Goal: Task Accomplishment & Management: Complete application form

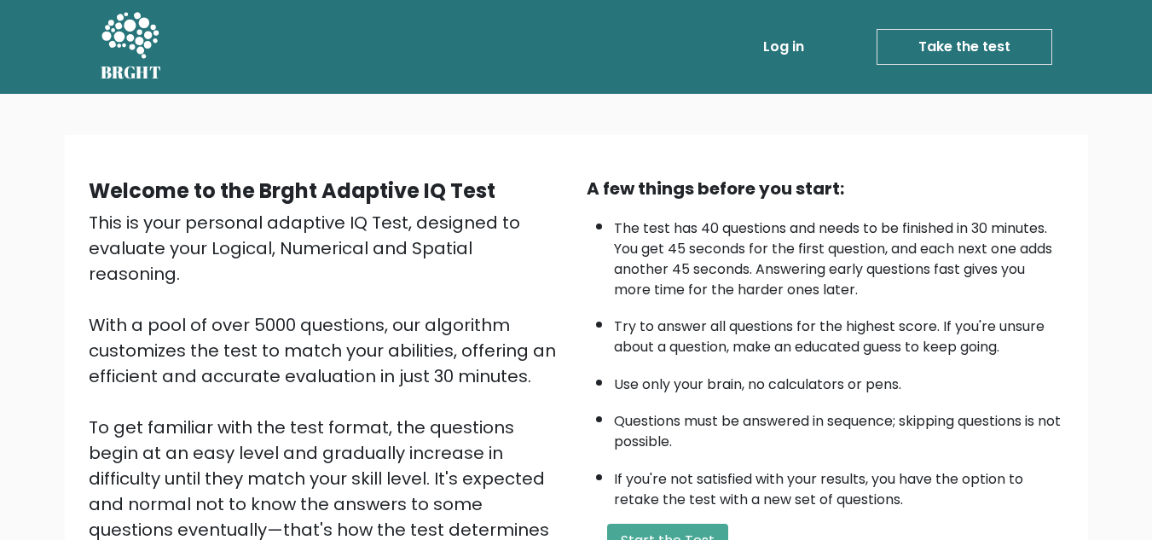
scroll to position [241, 0]
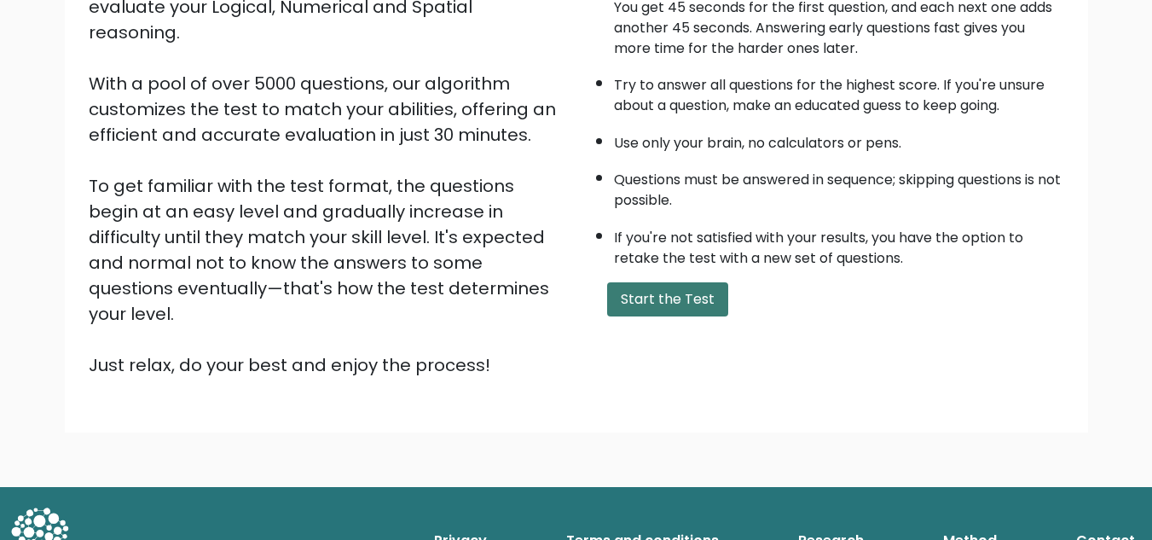
click at [647, 294] on button "Start the Test" at bounding box center [667, 299] width 121 height 34
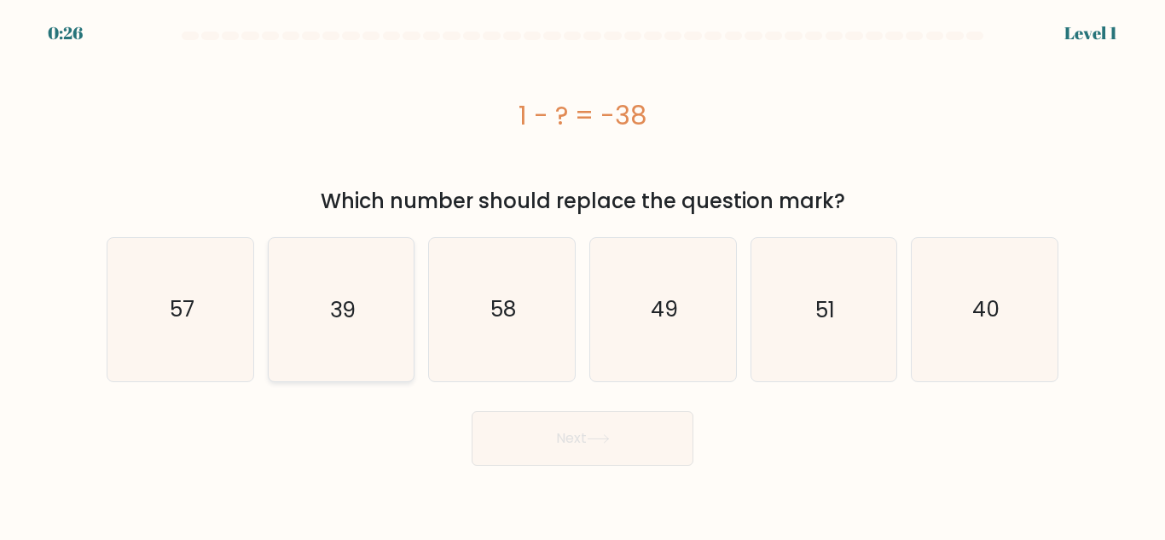
click at [372, 278] on icon "39" at bounding box center [340, 309] width 142 height 142
click at [582, 275] on input "b. 39" at bounding box center [582, 272] width 1 height 4
radio input "true"
click at [587, 442] on button "Next" at bounding box center [583, 438] width 222 height 55
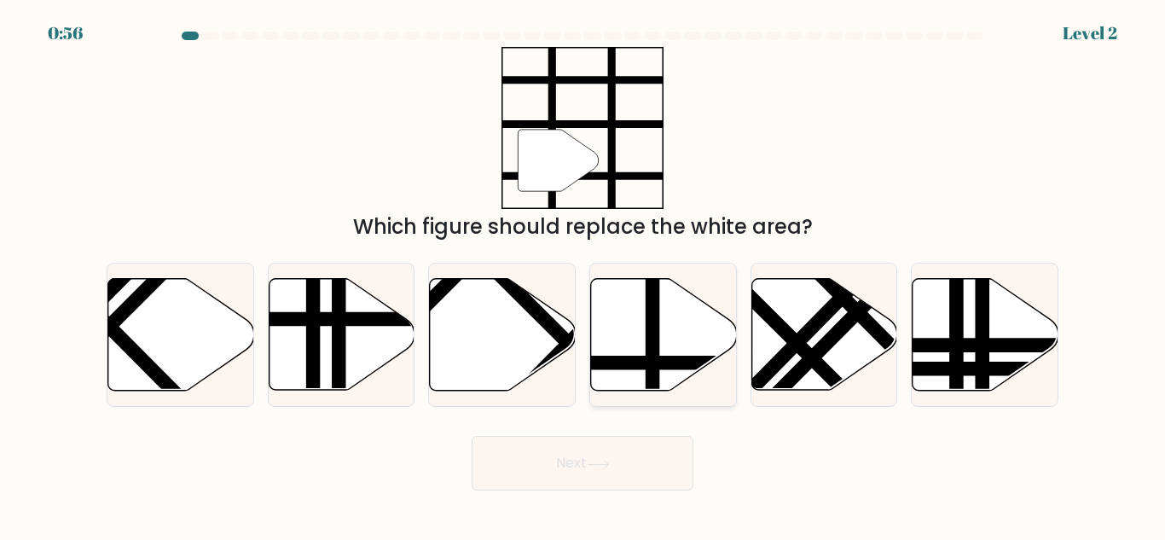
click at [681, 298] on icon at bounding box center [664, 335] width 146 height 112
click at [583, 275] on input "d." at bounding box center [582, 272] width 1 height 4
radio input "true"
click at [601, 467] on icon at bounding box center [598, 464] width 23 height 9
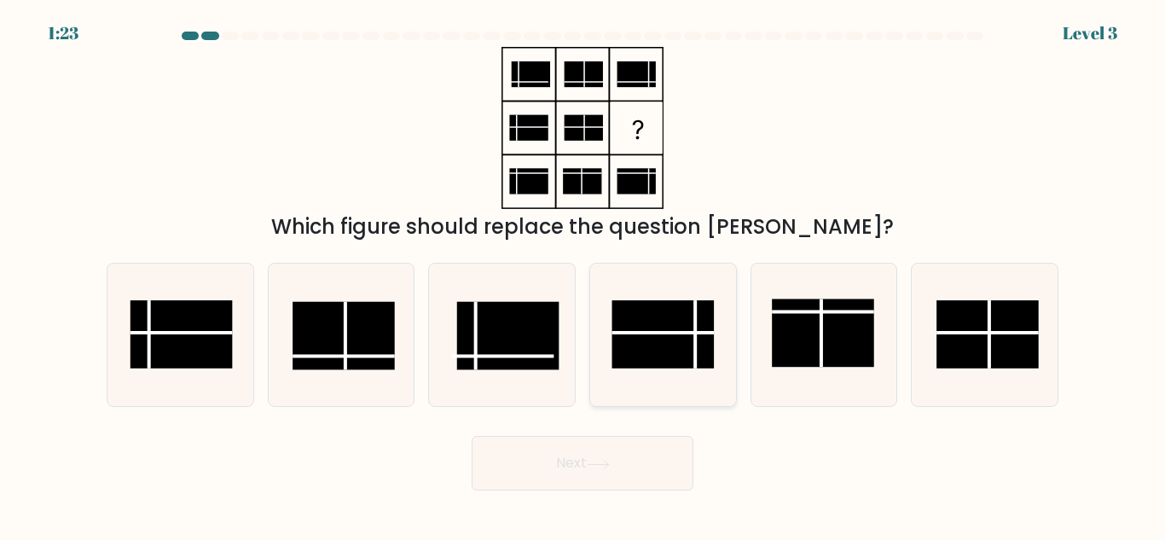
click at [669, 339] on rect at bounding box center [662, 334] width 102 height 68
click at [583, 275] on input "d." at bounding box center [582, 272] width 1 height 4
radio input "true"
click at [603, 472] on button "Next" at bounding box center [583, 463] width 222 height 55
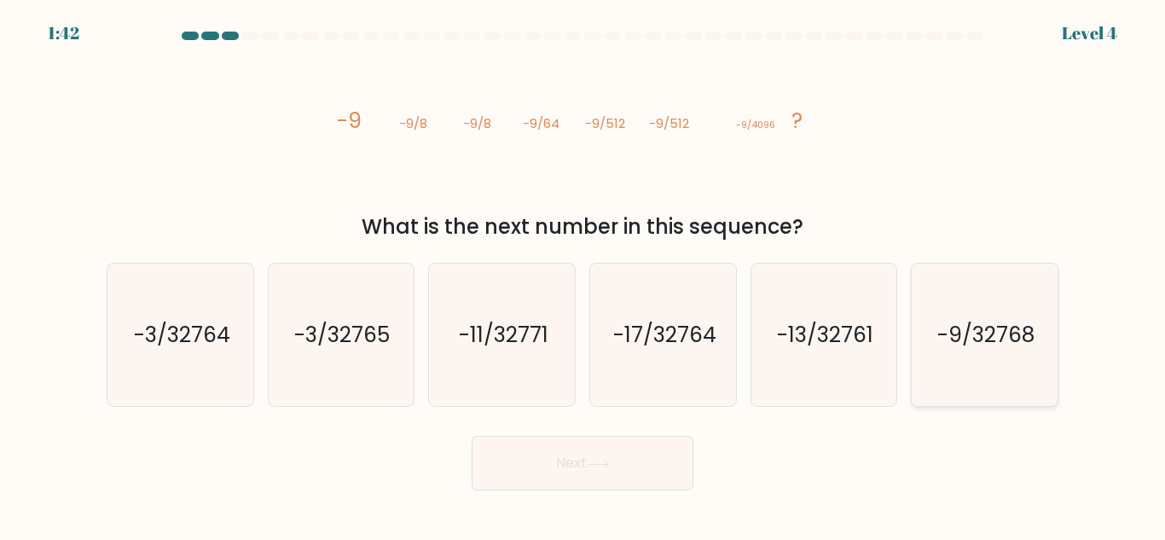
click at [1017, 363] on icon "-9/32768" at bounding box center [984, 335] width 142 height 142
click at [583, 275] on input "f. -9/32768" at bounding box center [582, 272] width 1 height 4
radio input "true"
click at [607, 470] on button "Next" at bounding box center [583, 463] width 222 height 55
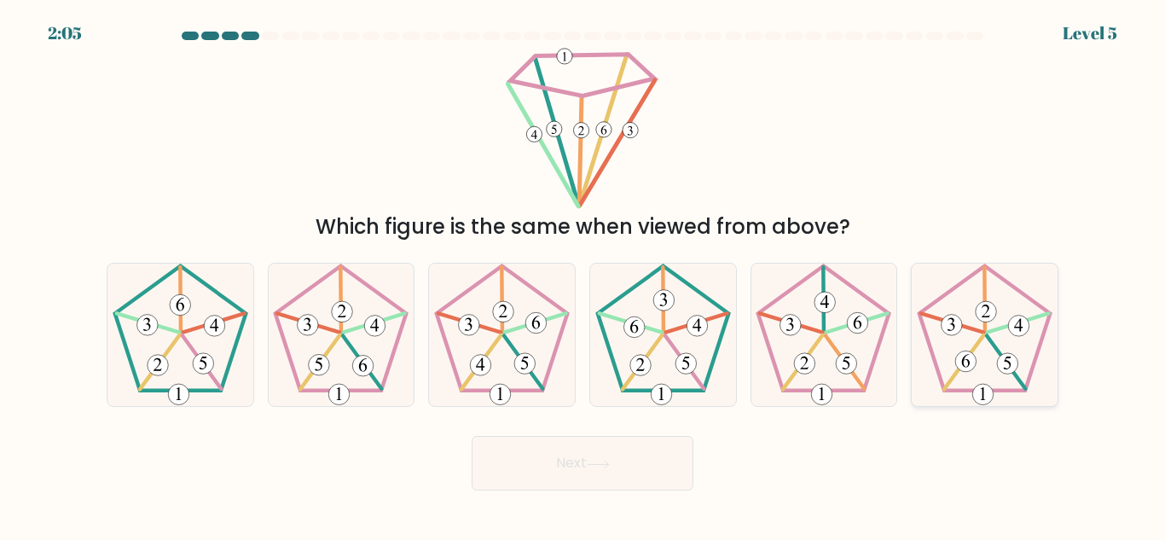
click at [994, 334] on icon at bounding box center [984, 335] width 142 height 142
click at [583, 275] on input "f." at bounding box center [582, 272] width 1 height 4
radio input "true"
click at [560, 436] on button "Next" at bounding box center [583, 463] width 222 height 55
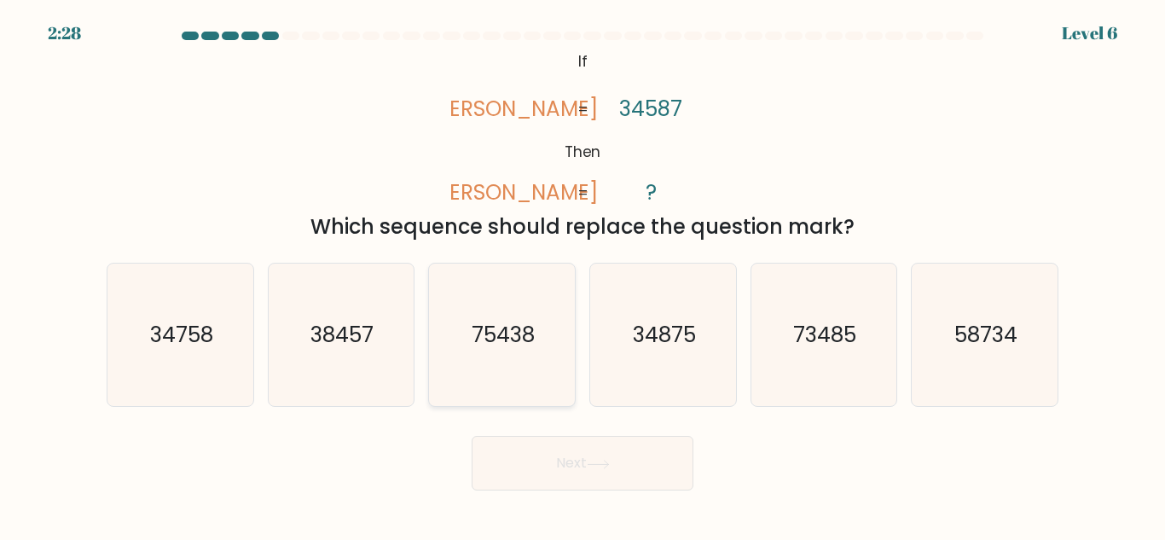
click at [524, 316] on icon "75438" at bounding box center [502, 335] width 142 height 142
click at [582, 275] on input "c. 75438" at bounding box center [582, 272] width 1 height 4
radio input "true"
click at [606, 463] on icon at bounding box center [598, 464] width 23 height 9
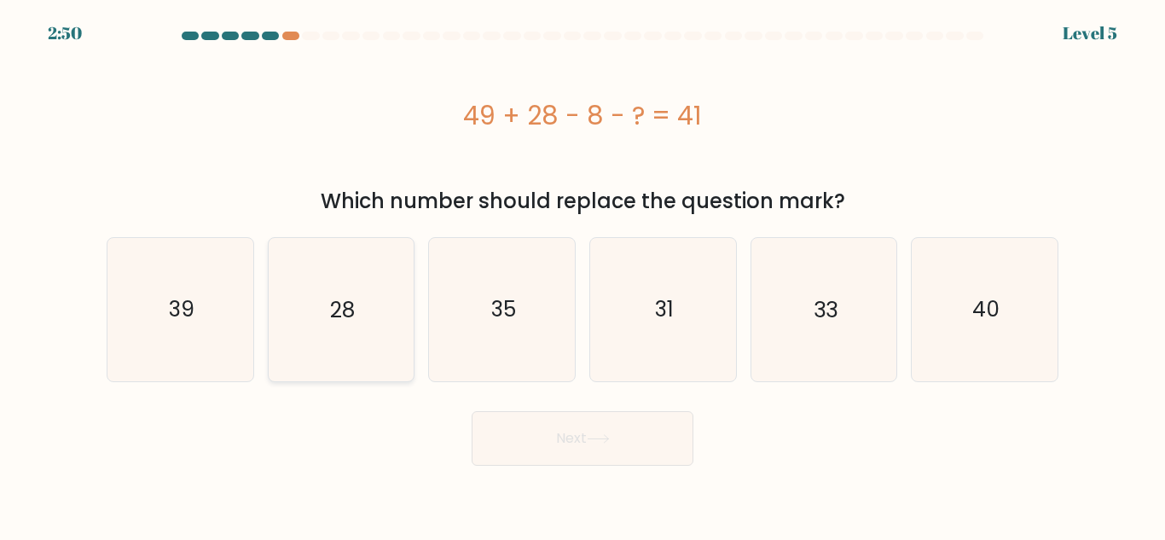
click at [339, 301] on text "28" at bounding box center [342, 309] width 25 height 30
click at [582, 275] on input "b. 28" at bounding box center [582, 272] width 1 height 4
radio input "true"
click at [577, 454] on button "Next" at bounding box center [583, 438] width 222 height 55
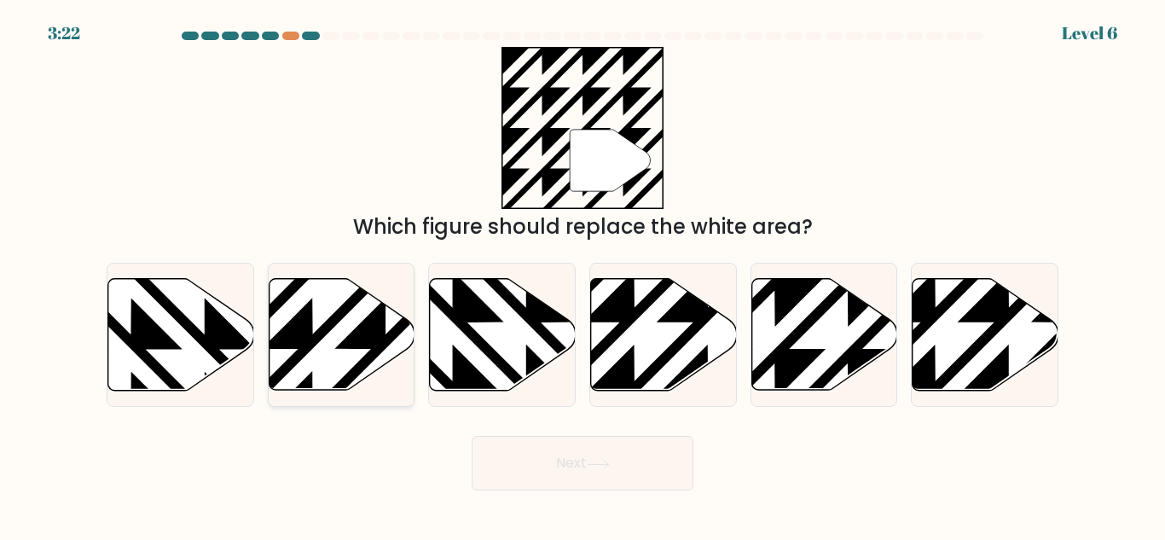
click at [309, 335] on icon at bounding box center [385, 275] width 293 height 293
click at [582, 275] on input "b." at bounding box center [582, 272] width 1 height 4
radio input "true"
click at [563, 464] on button "Next" at bounding box center [583, 463] width 222 height 55
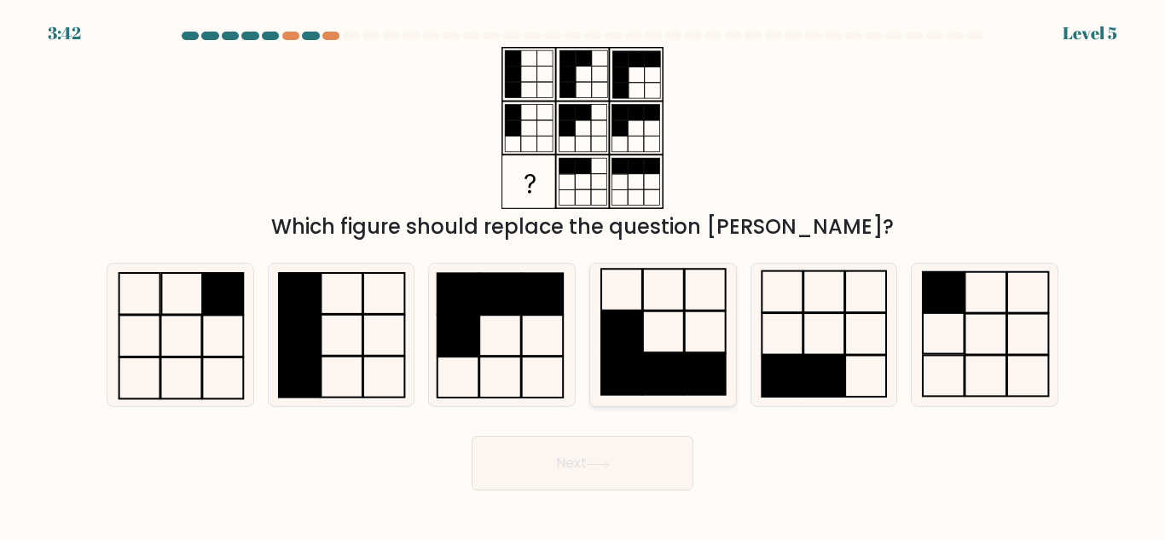
click at [658, 333] on icon at bounding box center [663, 335] width 142 height 142
click at [583, 275] on input "d." at bounding box center [582, 272] width 1 height 4
radio input "true"
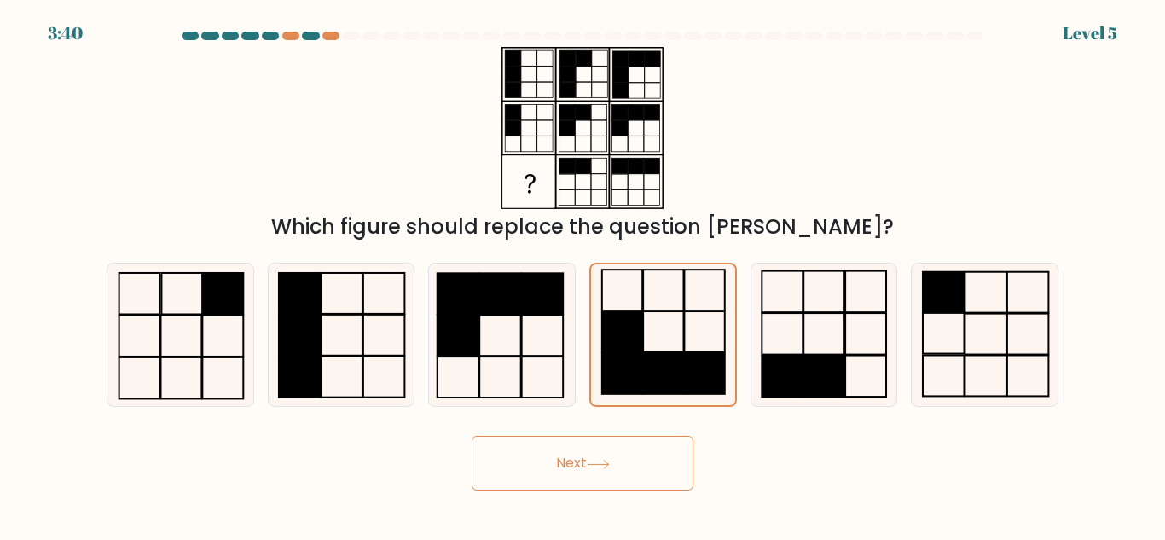
click at [603, 445] on button "Next" at bounding box center [583, 463] width 222 height 55
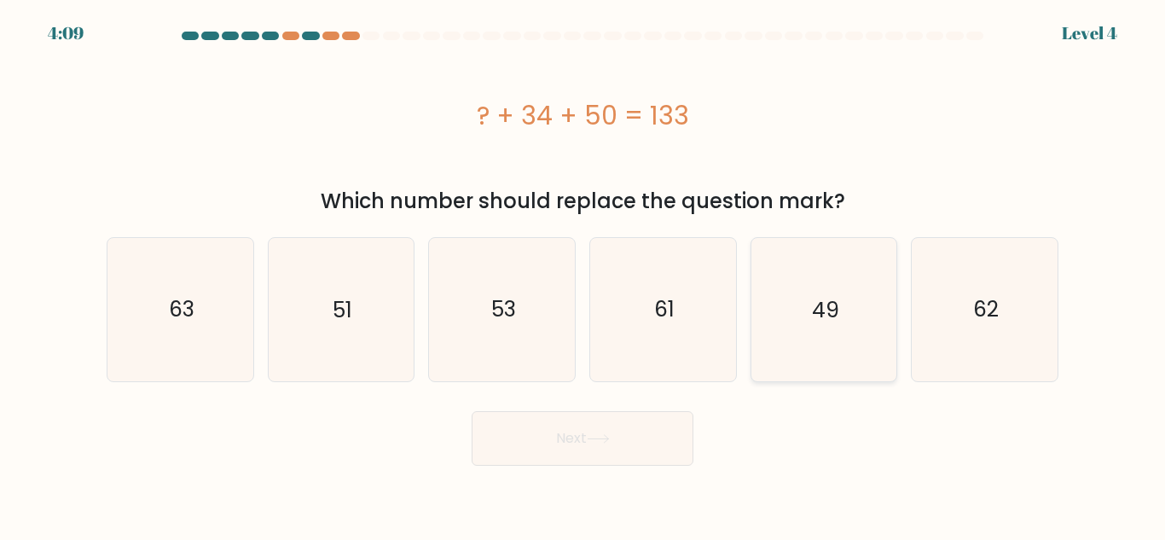
click at [822, 315] on text "49" at bounding box center [825, 309] width 27 height 30
click at [583, 275] on input "e. 49" at bounding box center [582, 272] width 1 height 4
radio input "true"
click at [557, 423] on button "Next" at bounding box center [583, 438] width 222 height 55
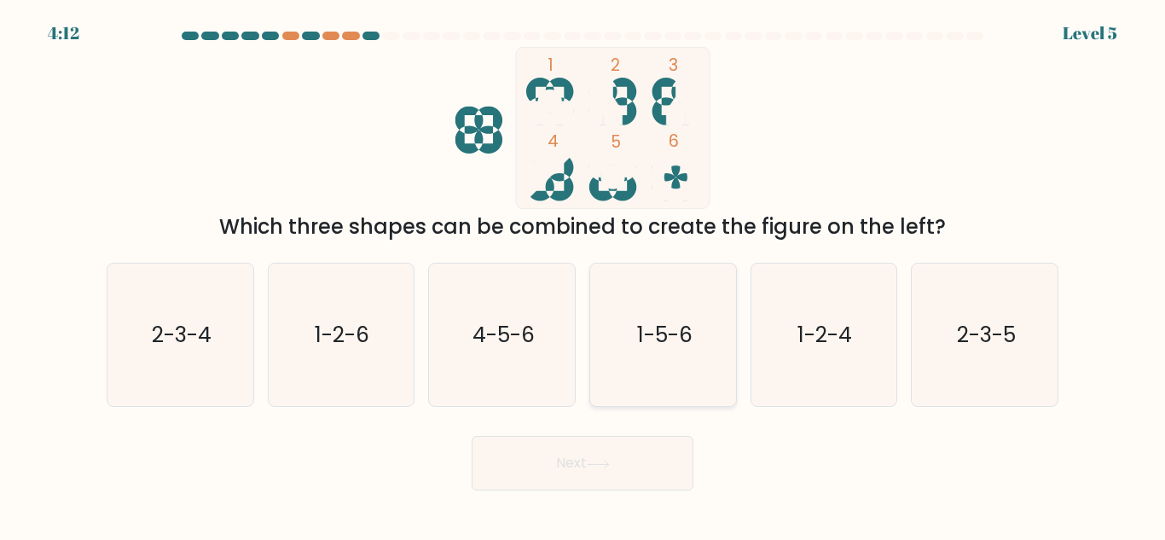
click at [701, 348] on icon "1-5-6" at bounding box center [663, 335] width 142 height 142
click at [583, 275] on input "d. 1-5-6" at bounding box center [582, 272] width 1 height 4
radio input "true"
click at [609, 447] on button "Next" at bounding box center [583, 463] width 222 height 55
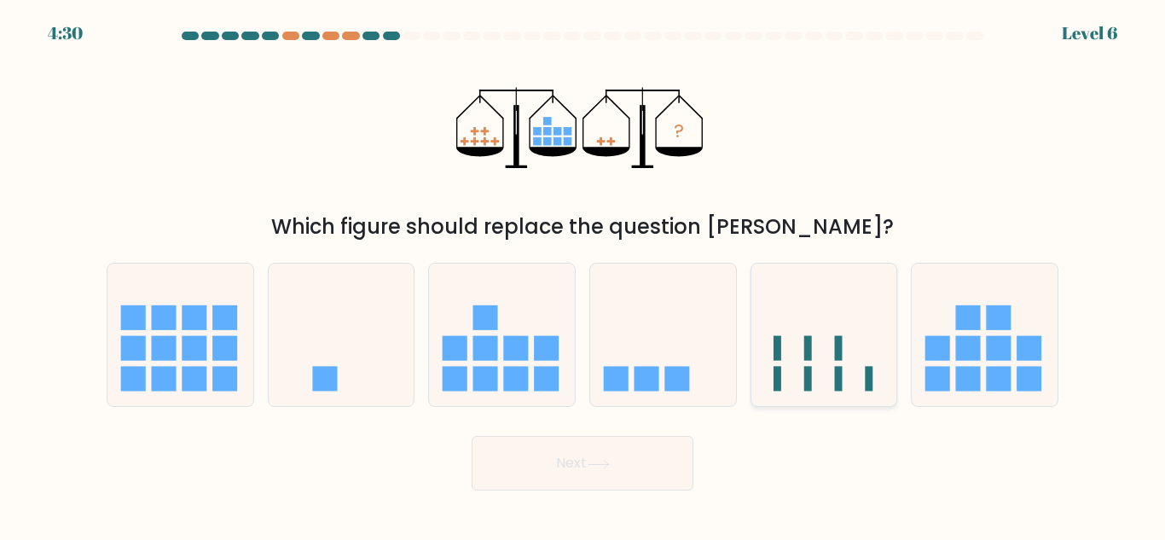
click at [856, 313] on icon at bounding box center [824, 335] width 146 height 120
click at [583, 275] on input "e." at bounding box center [582, 272] width 1 height 4
radio input "true"
click at [580, 458] on button "Next" at bounding box center [583, 463] width 222 height 55
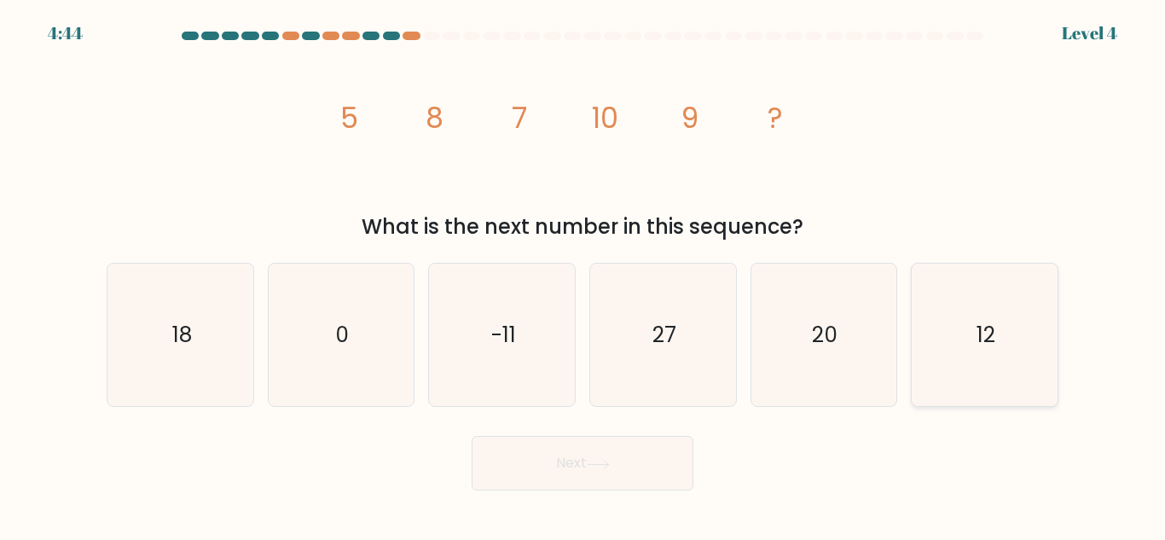
click at [986, 343] on text "12" at bounding box center [985, 335] width 19 height 30
click at [583, 275] on input "f. 12" at bounding box center [582, 272] width 1 height 4
radio input "true"
click at [646, 456] on button "Next" at bounding box center [583, 463] width 222 height 55
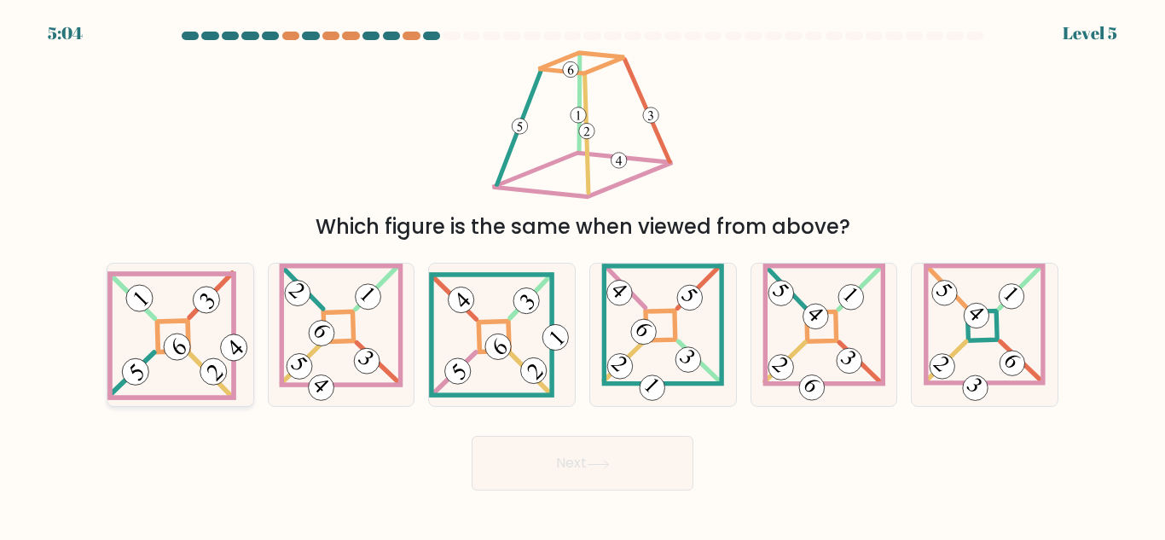
click at [171, 286] on icon at bounding box center [180, 335] width 146 height 130
click at [582, 275] on input "a." at bounding box center [582, 272] width 1 height 4
radio input "true"
click at [549, 460] on button "Next" at bounding box center [583, 463] width 222 height 55
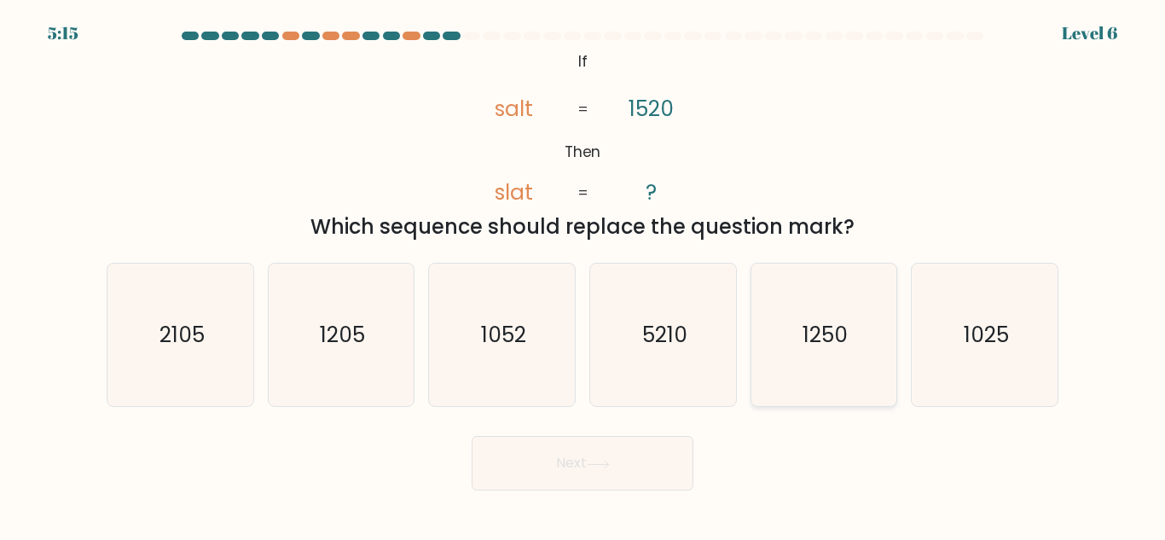
click at [811, 313] on icon "1250" at bounding box center [823, 335] width 142 height 142
click at [583, 275] on input "e. 1250" at bounding box center [582, 272] width 1 height 4
radio input "true"
click at [568, 460] on button "Next" at bounding box center [583, 463] width 222 height 55
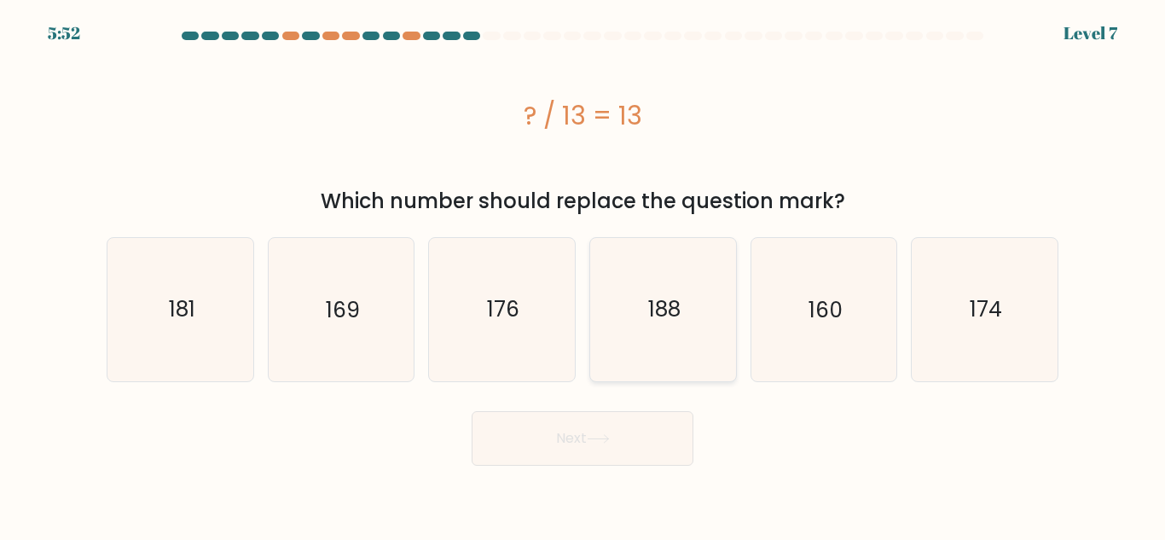
click at [677, 335] on icon "188" at bounding box center [663, 309] width 142 height 142
click at [583, 275] on input "d. 188" at bounding box center [582, 272] width 1 height 4
radio input "true"
click at [606, 430] on button "Next" at bounding box center [583, 438] width 222 height 55
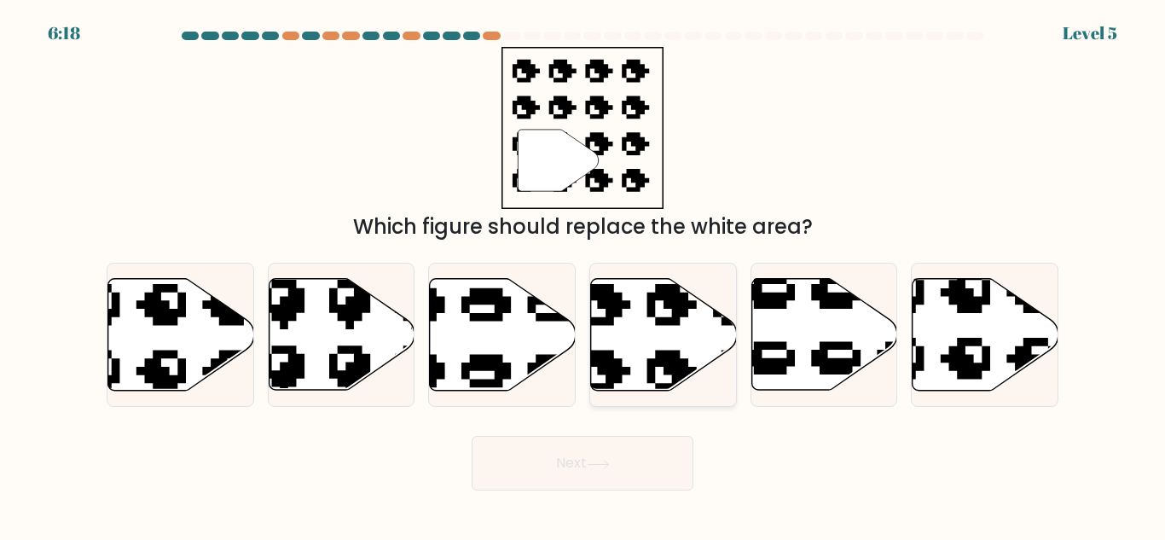
click at [635, 316] on icon at bounding box center [664, 335] width 146 height 112
click at [583, 275] on input "d." at bounding box center [582, 272] width 1 height 4
radio input "true"
click at [620, 432] on div "Next" at bounding box center [582, 458] width 972 height 63
click at [615, 464] on button "Next" at bounding box center [583, 463] width 222 height 55
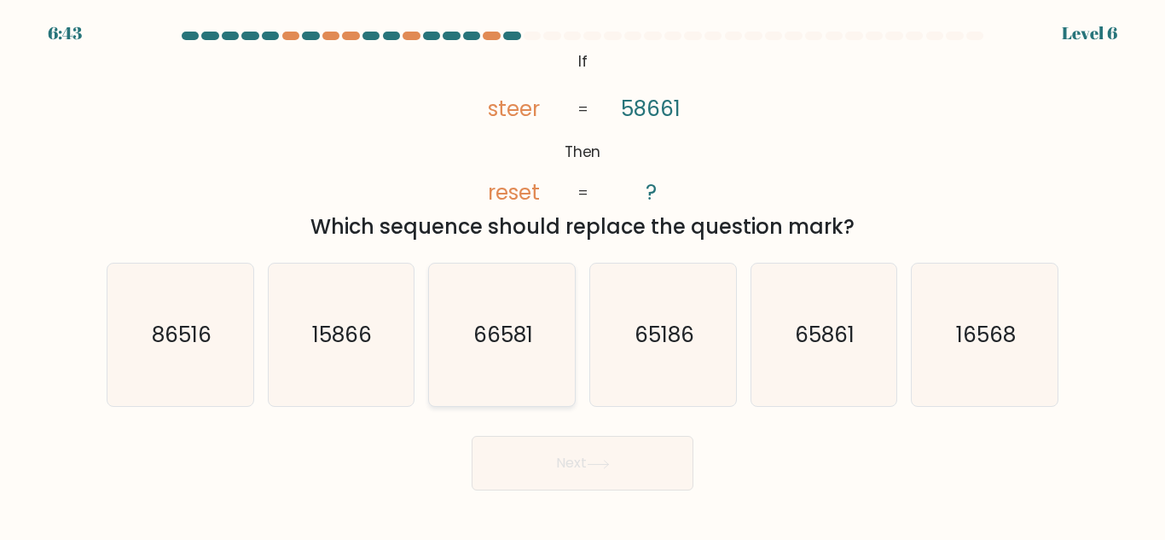
click at [545, 290] on icon "66581" at bounding box center [502, 335] width 142 height 142
click at [582, 275] on input "c. 66581" at bounding box center [582, 272] width 1 height 4
radio input "true"
click at [605, 448] on button "Next" at bounding box center [583, 463] width 222 height 55
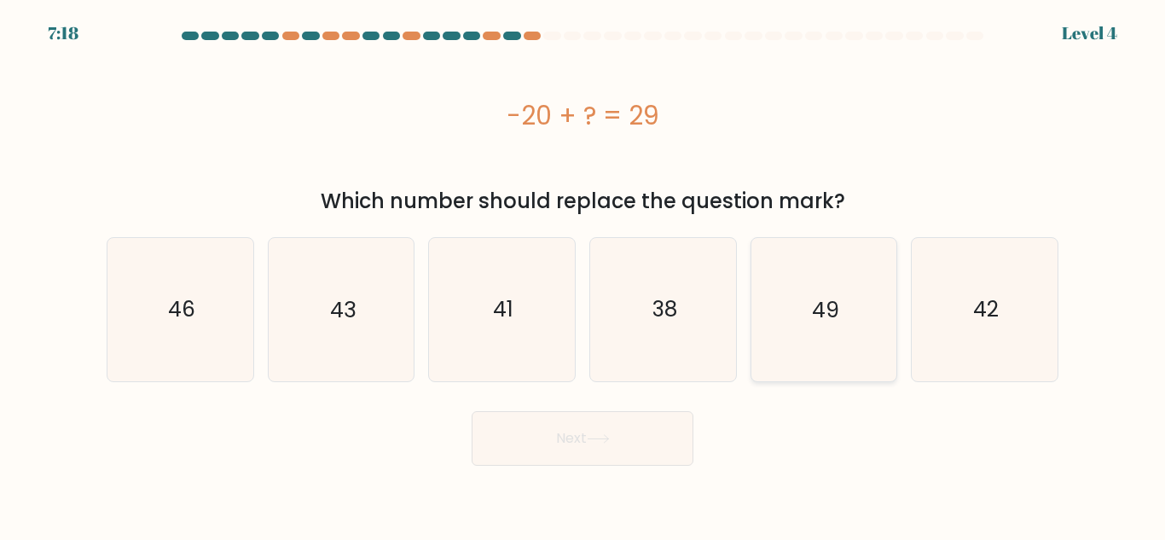
click at [787, 331] on icon "49" at bounding box center [823, 309] width 142 height 142
click at [583, 275] on input "e. 49" at bounding box center [582, 272] width 1 height 4
radio input "true"
click at [626, 423] on button "Next" at bounding box center [583, 438] width 222 height 55
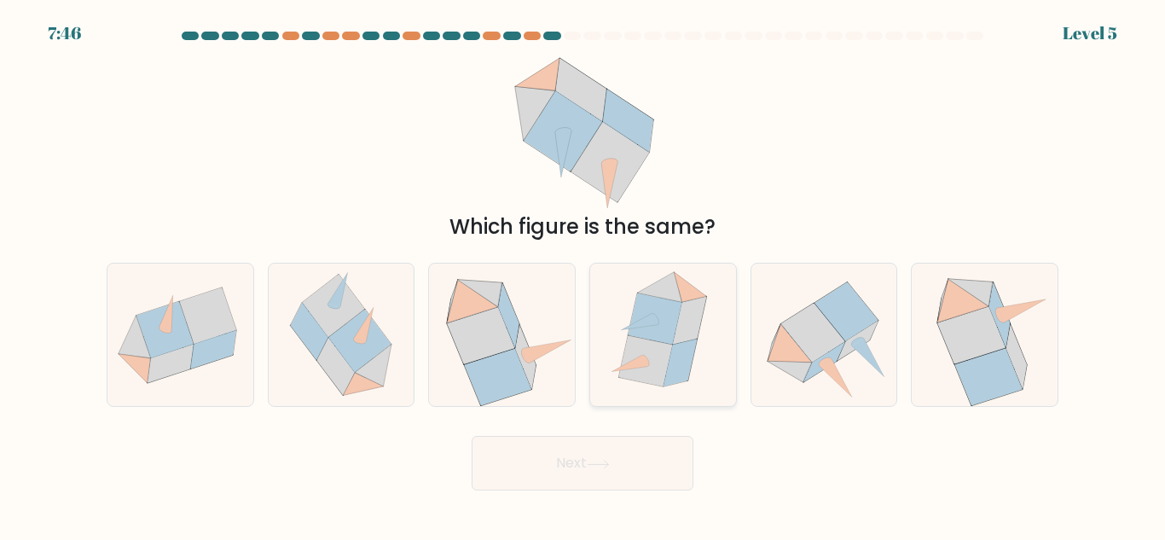
click at [664, 284] on icon at bounding box center [659, 287] width 45 height 31
click at [583, 275] on input "d." at bounding box center [582, 272] width 1 height 4
radio input "true"
click at [593, 456] on button "Next" at bounding box center [583, 463] width 222 height 55
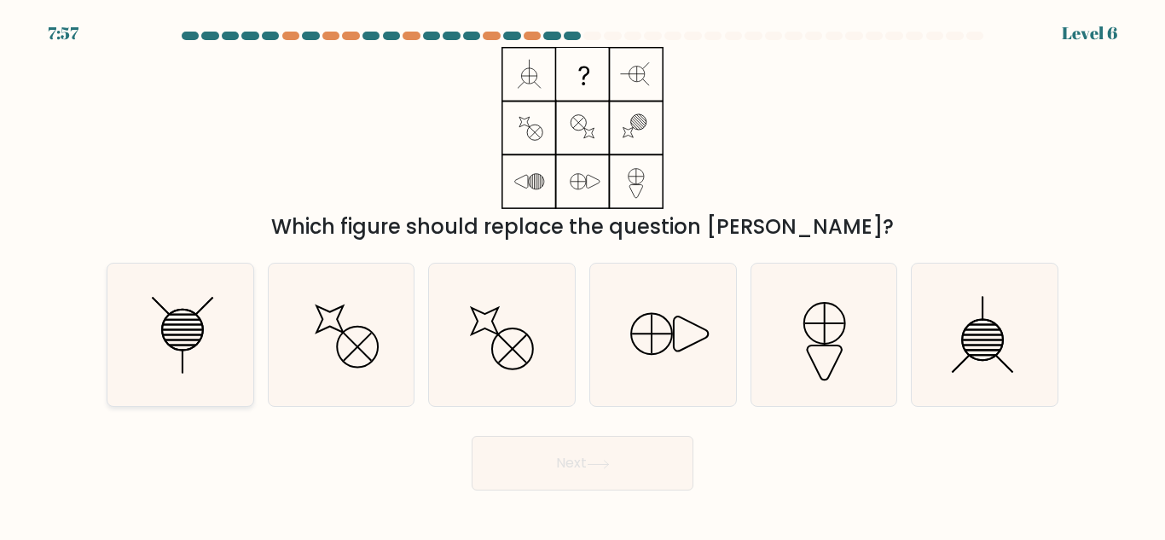
click at [169, 346] on icon at bounding box center [182, 330] width 41 height 41
click at [582, 275] on input "a." at bounding box center [582, 272] width 1 height 4
radio input "true"
click at [524, 448] on button "Next" at bounding box center [583, 463] width 222 height 55
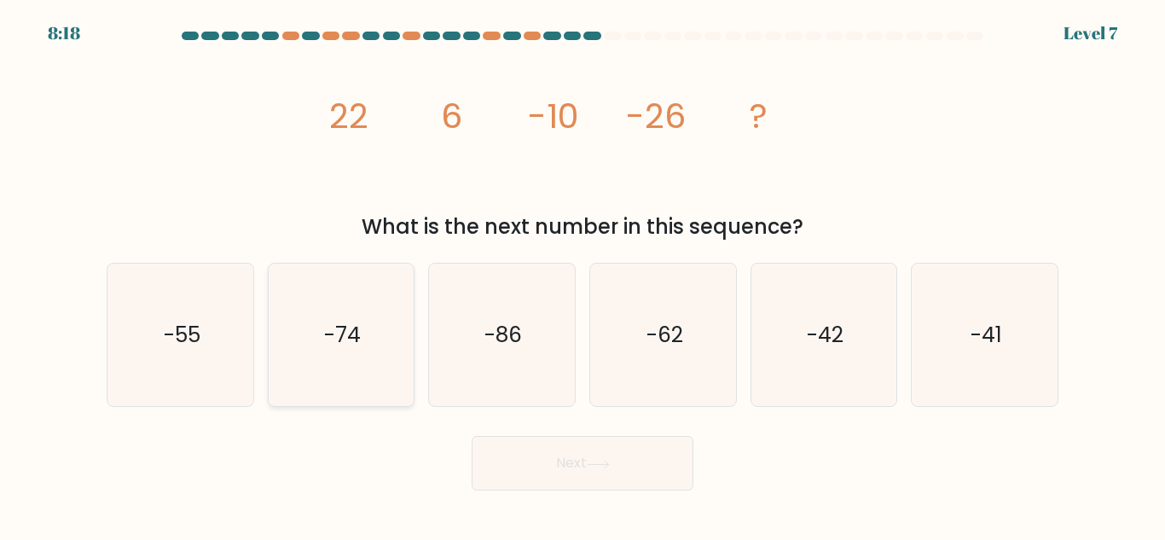
click at [352, 324] on text "-74" at bounding box center [342, 335] width 37 height 30
click at [582, 275] on input "b. -74" at bounding box center [582, 272] width 1 height 4
radio input "true"
click at [616, 384] on icon "-62" at bounding box center [663, 335] width 142 height 142
click at [583, 275] on input "d. -62" at bounding box center [582, 272] width 1 height 4
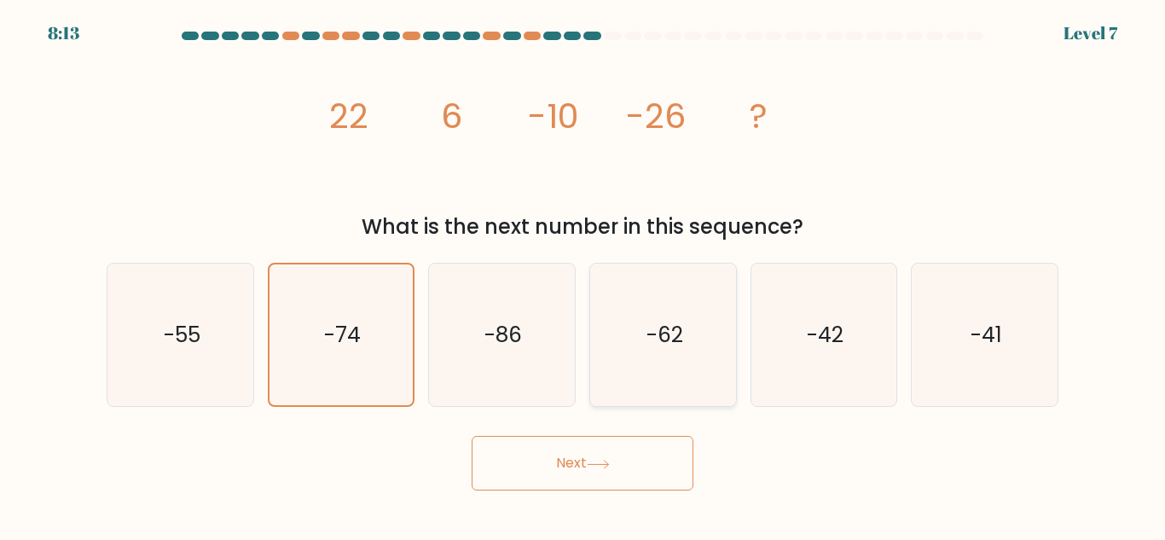
radio input "true"
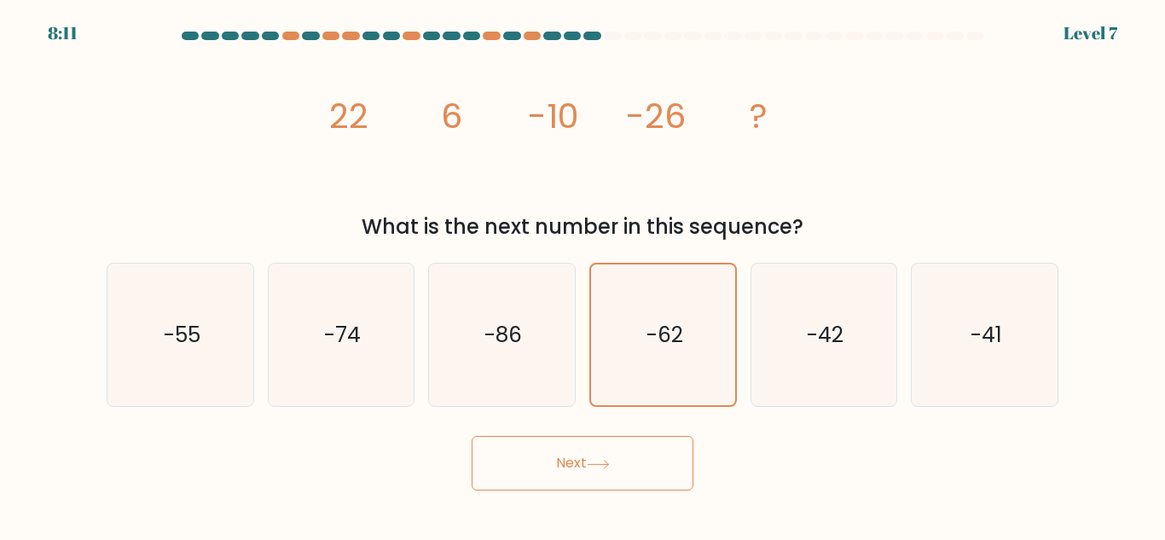
click at [577, 466] on button "Next" at bounding box center [583, 463] width 222 height 55
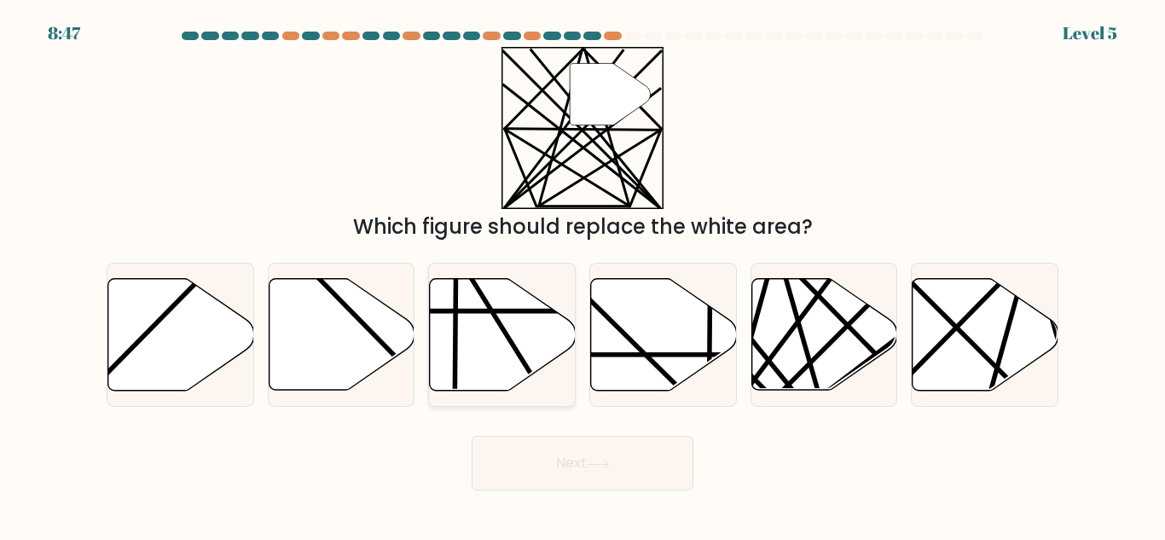
click at [456, 349] on line at bounding box center [455, 394] width 3 height 285
click at [582, 275] on input "c." at bounding box center [582, 272] width 1 height 4
radio input "true"
click at [559, 461] on button "Next" at bounding box center [583, 463] width 222 height 55
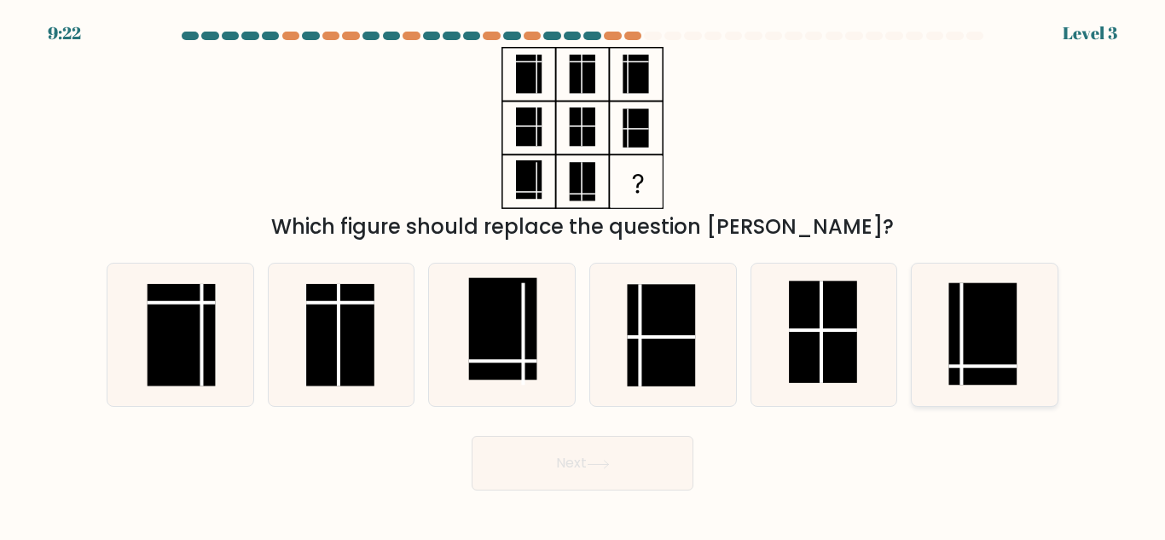
click at [978, 345] on rect at bounding box center [983, 334] width 68 height 102
click at [583, 275] on input "f." at bounding box center [582, 272] width 1 height 4
radio input "true"
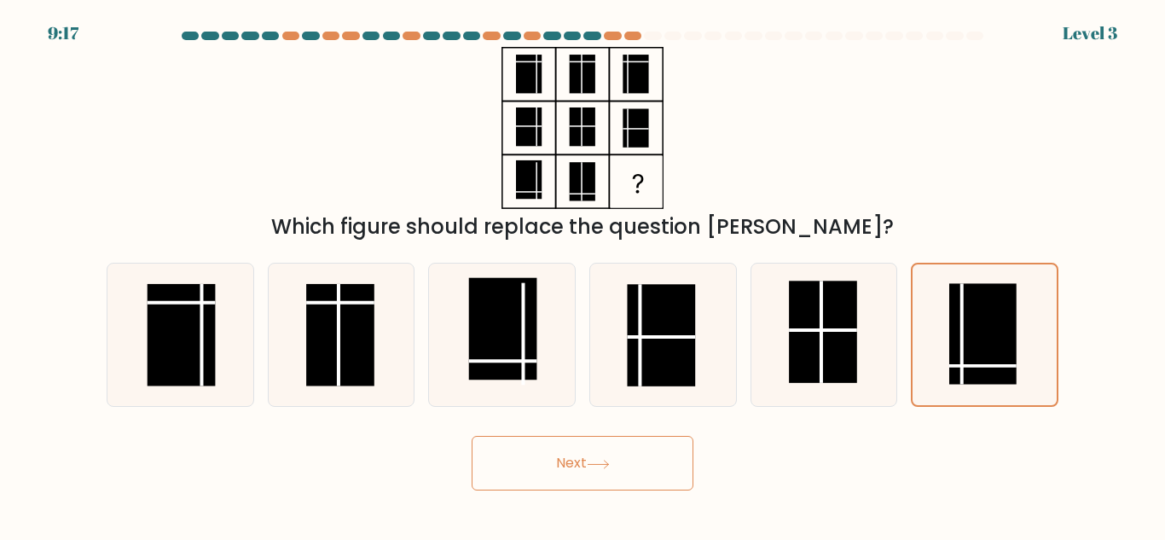
click at [586, 468] on button "Next" at bounding box center [583, 463] width 222 height 55
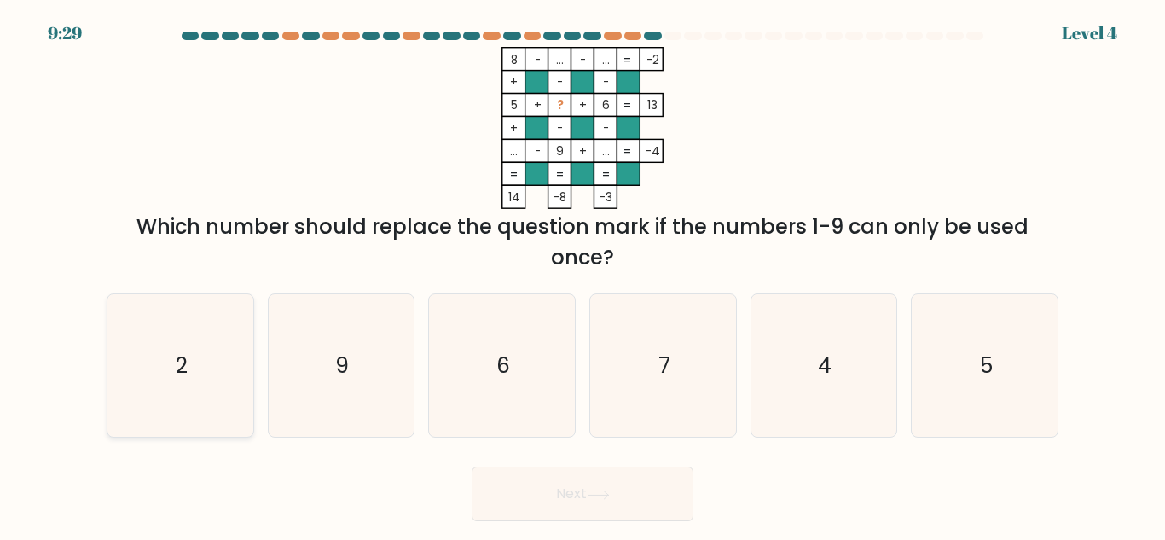
click at [188, 352] on text "2" at bounding box center [182, 366] width 12 height 30
click at [582, 275] on input "a. 2" at bounding box center [582, 272] width 1 height 4
radio input "true"
click at [553, 481] on button "Next" at bounding box center [583, 494] width 222 height 55
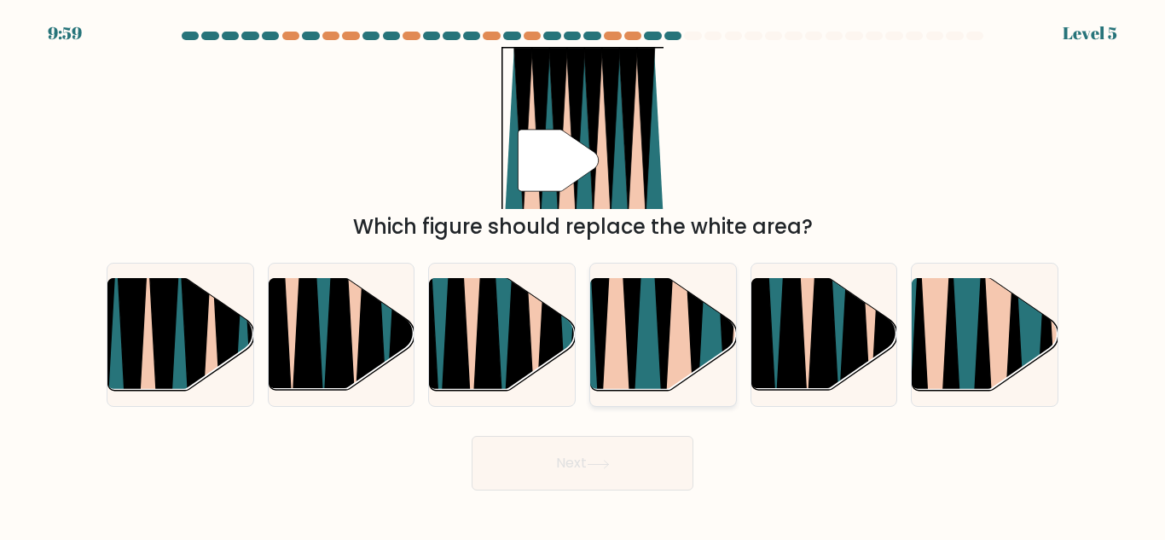
click at [671, 339] on icon at bounding box center [679, 276] width 32 height 291
click at [583, 275] on input "d." at bounding box center [582, 272] width 1 height 4
radio input "true"
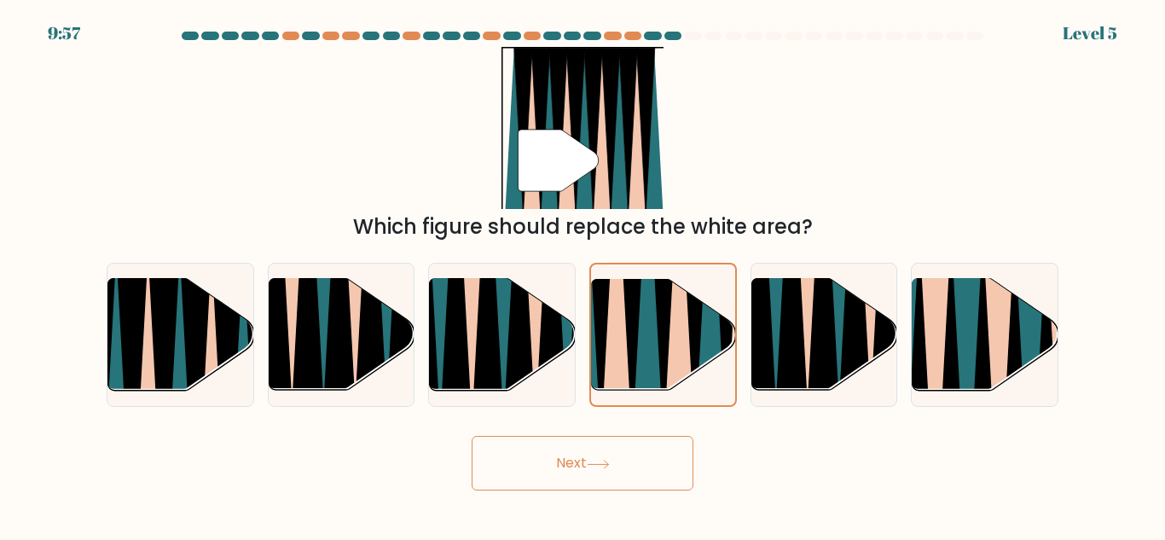
click at [615, 464] on button "Next" at bounding box center [583, 463] width 222 height 55
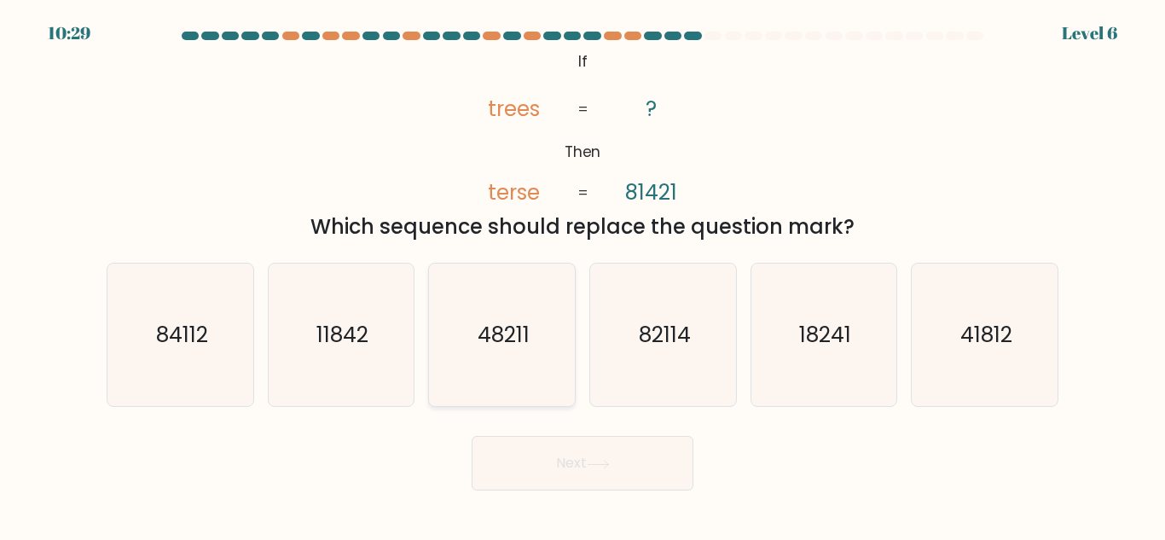
click at [514, 358] on icon "48211" at bounding box center [502, 335] width 142 height 142
click at [582, 275] on input "c. 48211" at bounding box center [582, 272] width 1 height 4
radio input "true"
click at [565, 451] on button "Next" at bounding box center [583, 463] width 222 height 55
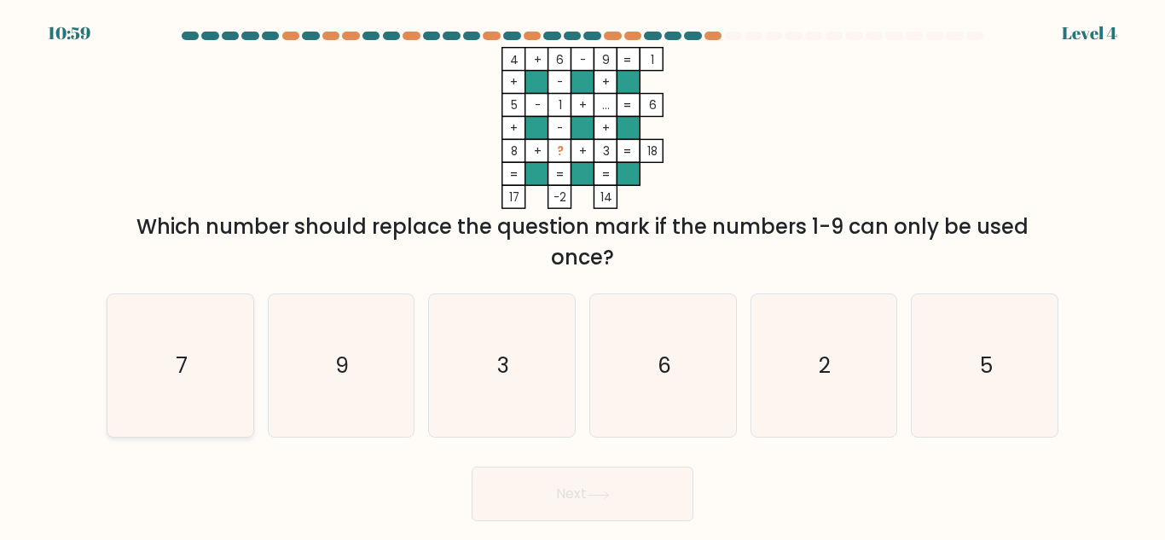
click at [172, 364] on icon "7" at bounding box center [180, 365] width 142 height 142
click at [582, 275] on input "a. 7" at bounding box center [582, 272] width 1 height 4
radio input "true"
click at [619, 484] on button "Next" at bounding box center [583, 494] width 222 height 55
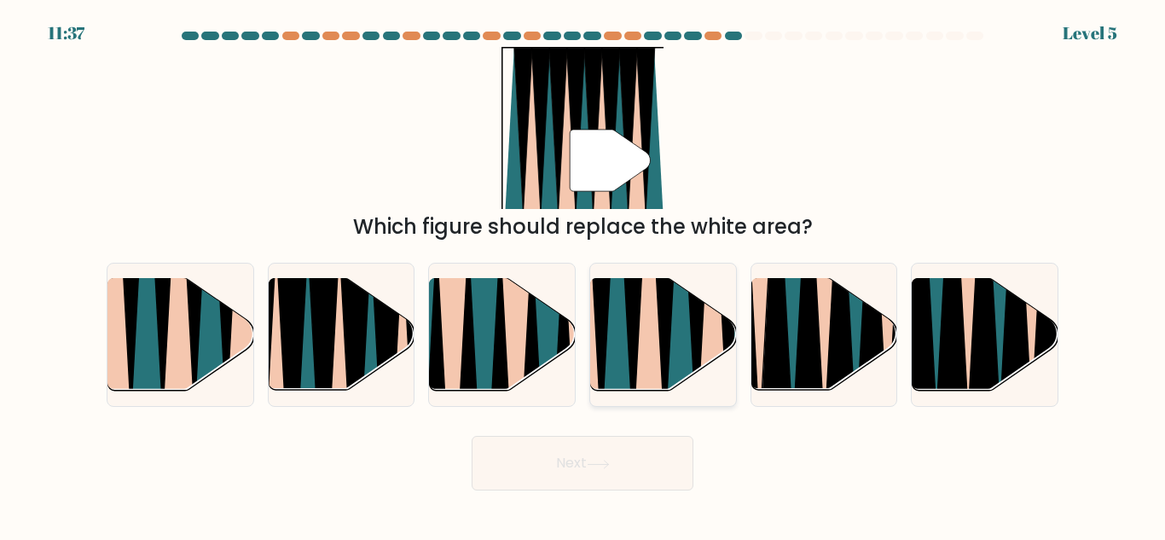
click at [655, 351] on icon at bounding box center [649, 277] width 32 height 291
click at [583, 275] on input "d." at bounding box center [582, 272] width 1 height 4
radio input "true"
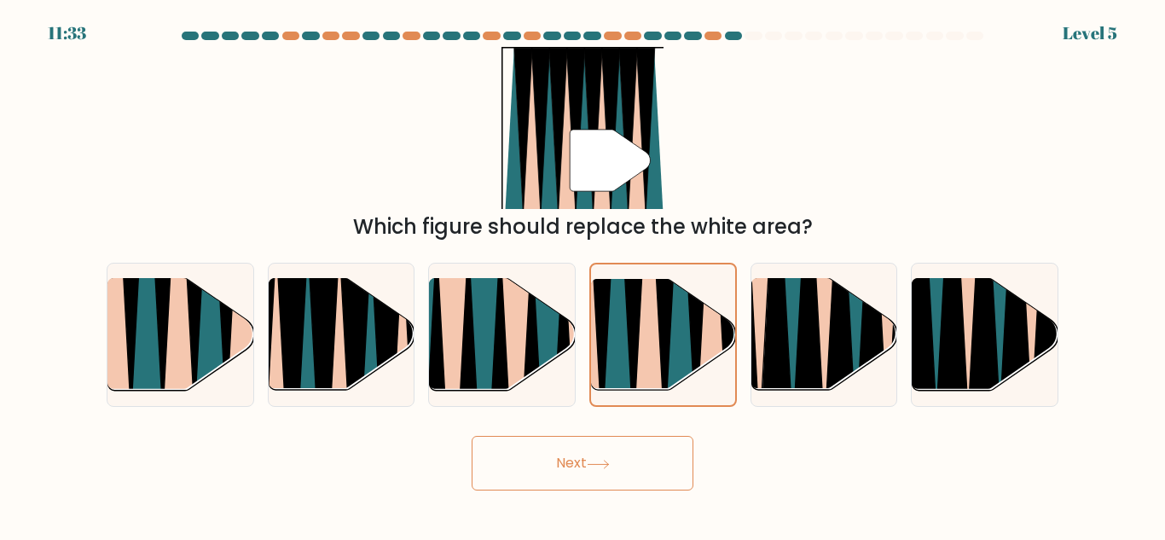
click at [588, 472] on button "Next" at bounding box center [583, 463] width 222 height 55
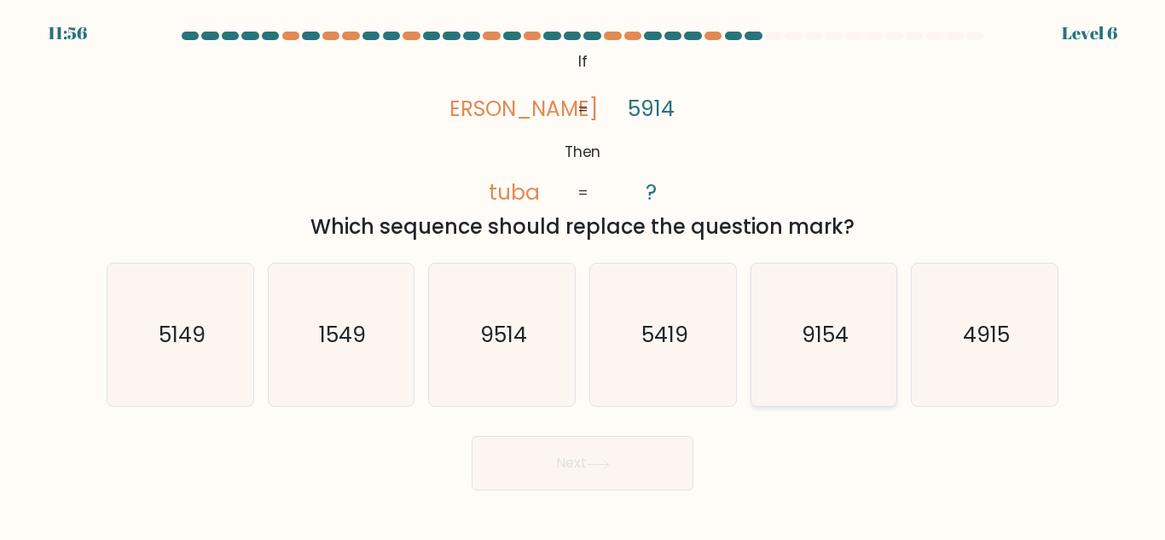
click at [817, 332] on text "9154" at bounding box center [825, 335] width 47 height 30
click at [583, 275] on input "e. 9154" at bounding box center [582, 272] width 1 height 4
radio input "true"
click at [610, 451] on button "Next" at bounding box center [583, 463] width 222 height 55
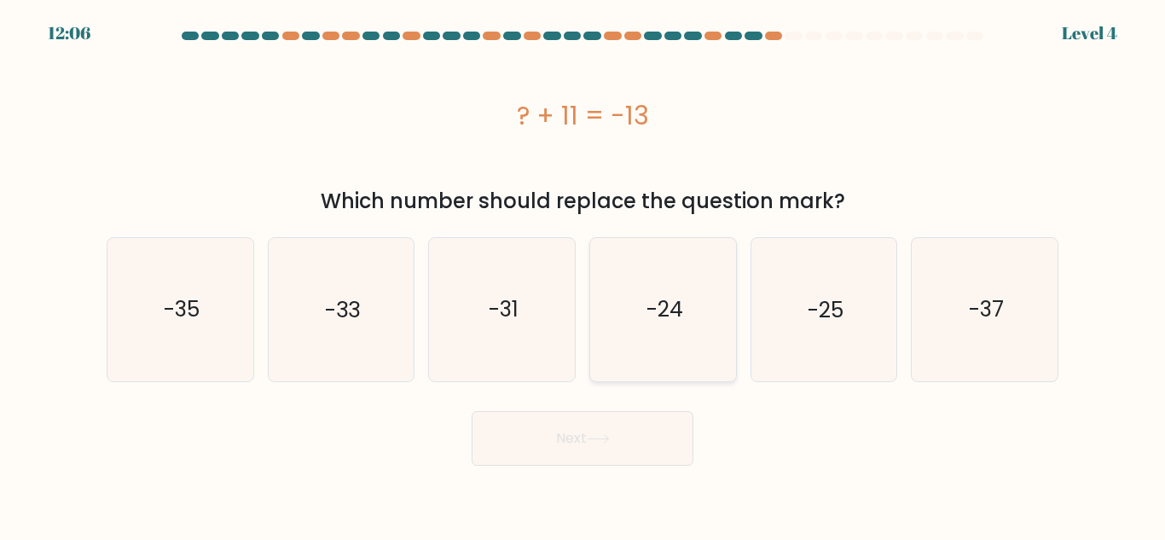
click at [678, 356] on icon "-24" at bounding box center [663, 309] width 142 height 142
click at [583, 275] on input "d. -24" at bounding box center [582, 272] width 1 height 4
radio input "true"
click at [636, 450] on button "Next" at bounding box center [583, 438] width 222 height 55
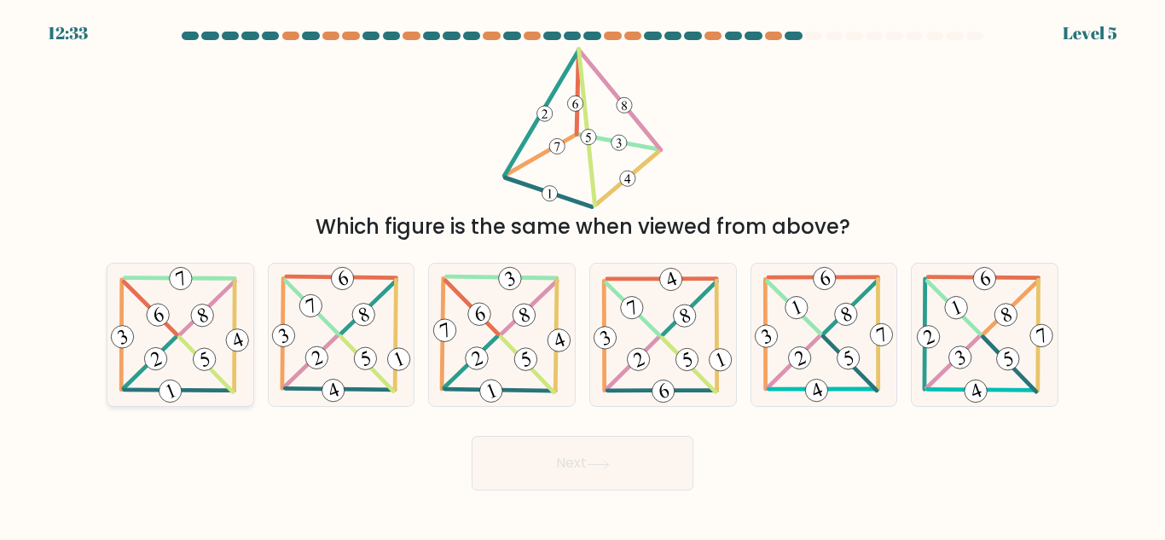
click at [161, 333] on icon at bounding box center [179, 335] width 145 height 142
click at [582, 275] on input "a." at bounding box center [582, 272] width 1 height 4
radio input "true"
click at [627, 471] on button "Next" at bounding box center [583, 463] width 222 height 55
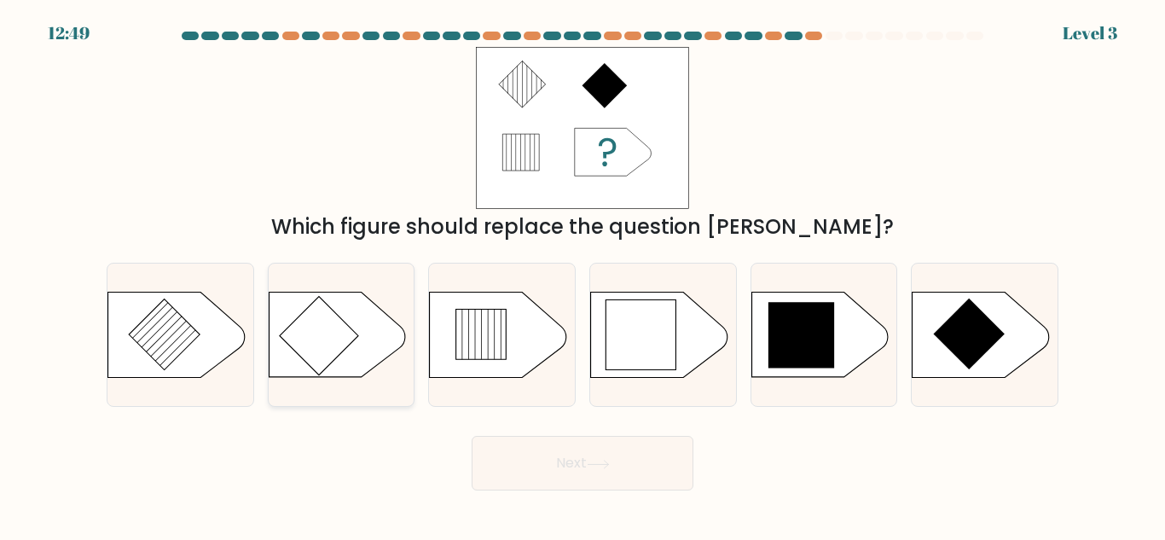
click at [333, 347] on icon at bounding box center [319, 336] width 78 height 78
click at [582, 275] on input "b." at bounding box center [582, 272] width 1 height 4
radio input "true"
click at [580, 468] on button "Next" at bounding box center [583, 463] width 222 height 55
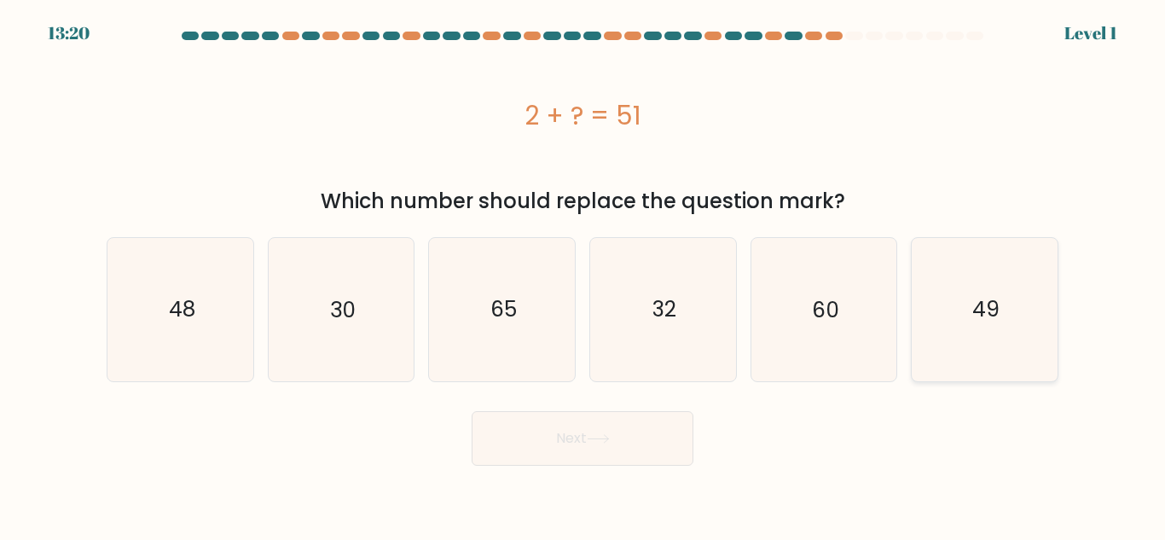
click at [1002, 273] on icon "49" at bounding box center [984, 309] width 142 height 142
click at [583, 273] on input "f. 49" at bounding box center [582, 272] width 1 height 4
radio input "true"
click at [600, 421] on button "Next" at bounding box center [583, 438] width 222 height 55
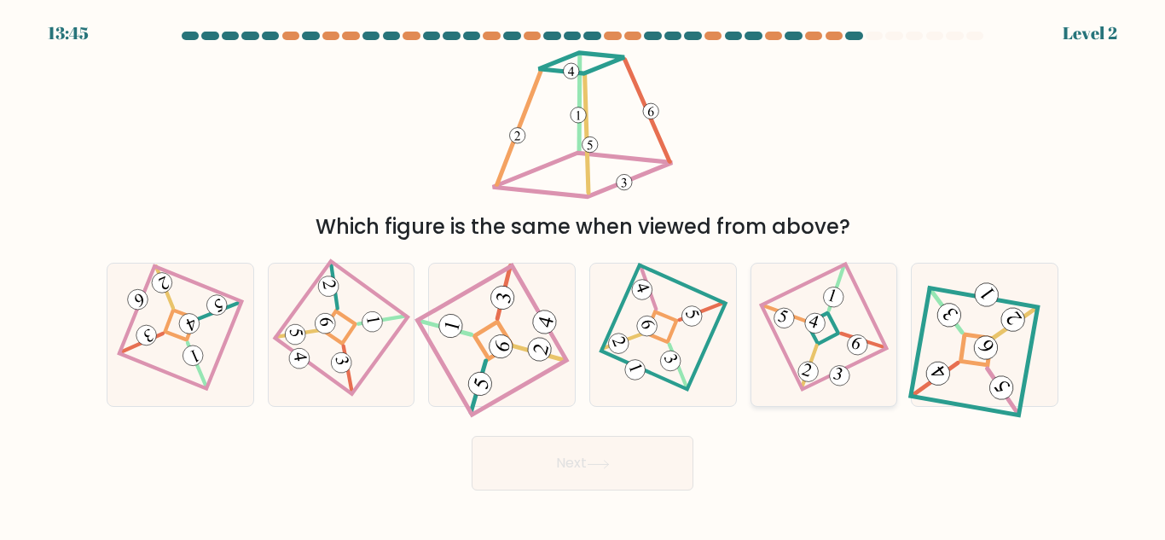
click at [849, 364] on icon at bounding box center [823, 335] width 97 height 114
click at [583, 275] on input "e." at bounding box center [582, 272] width 1 height 4
radio input "true"
click at [573, 447] on button "Next" at bounding box center [583, 463] width 222 height 55
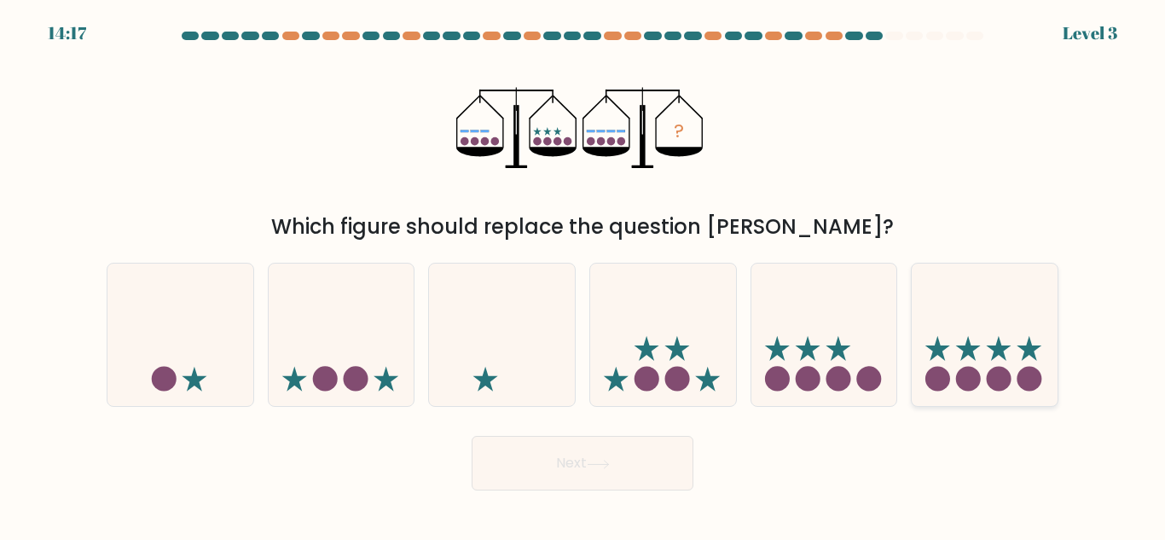
click at [967, 316] on icon at bounding box center [985, 335] width 146 height 120
click at [583, 275] on input "f." at bounding box center [582, 272] width 1 height 4
radio input "true"
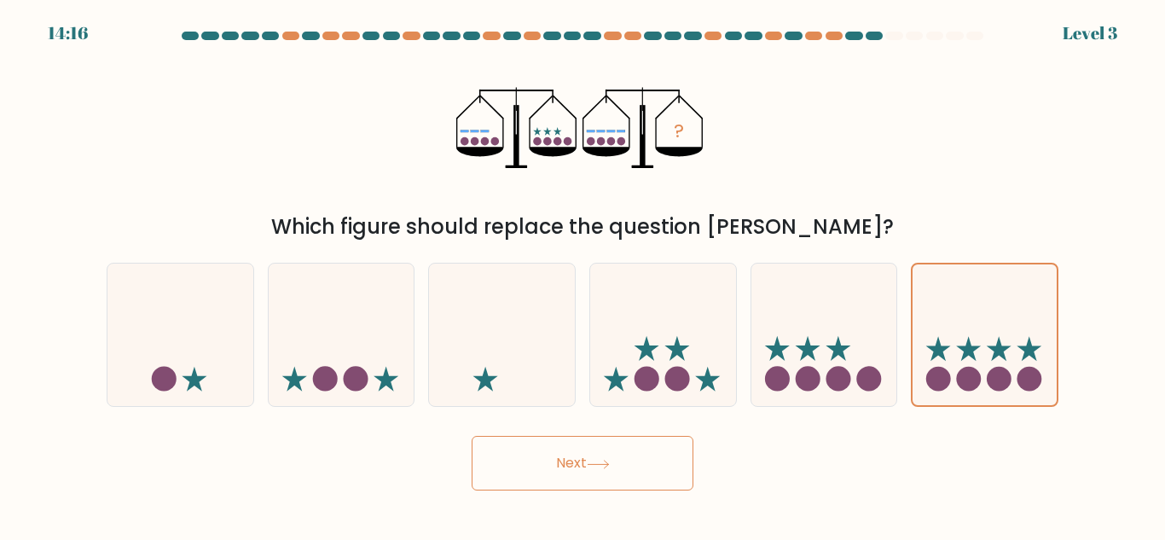
click at [559, 457] on button "Next" at bounding box center [583, 463] width 222 height 55
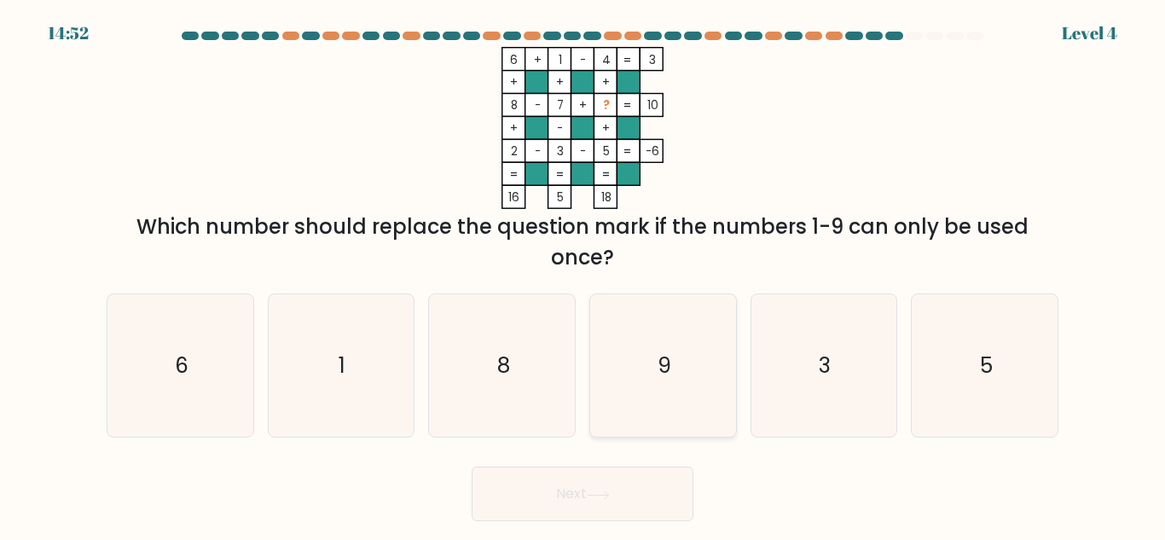
click at [650, 363] on icon "9" at bounding box center [663, 365] width 142 height 142
click at [583, 275] on input "d. 9" at bounding box center [582, 272] width 1 height 4
radio input "true"
click at [571, 490] on button "Next" at bounding box center [583, 494] width 222 height 55
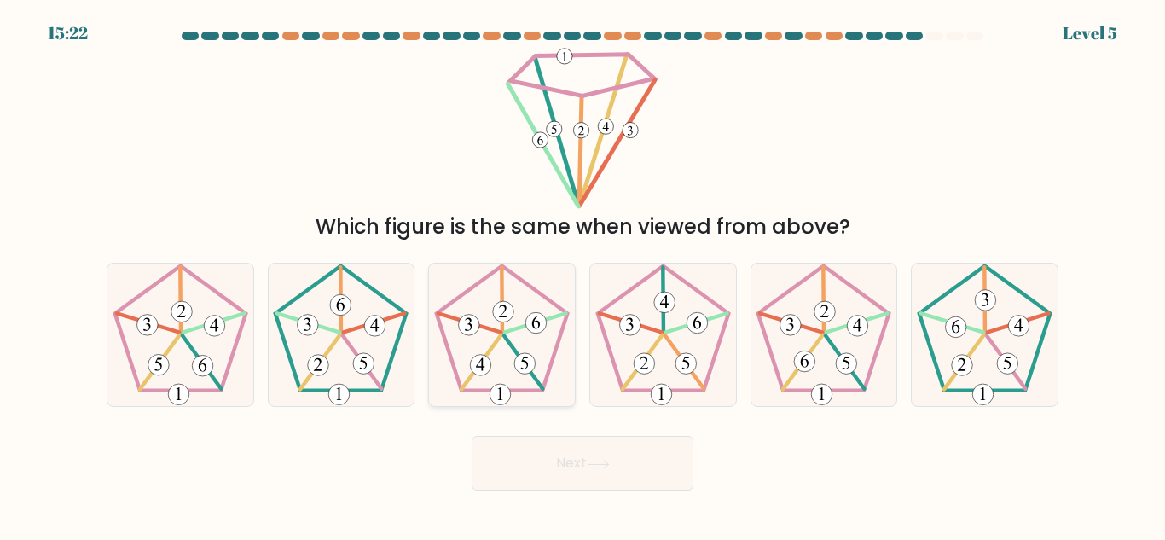
click at [545, 379] on 247 at bounding box center [502, 328] width 131 height 125
click at [582, 275] on input "c." at bounding box center [582, 272] width 1 height 4
radio input "true"
click at [612, 445] on button "Next" at bounding box center [583, 463] width 222 height 55
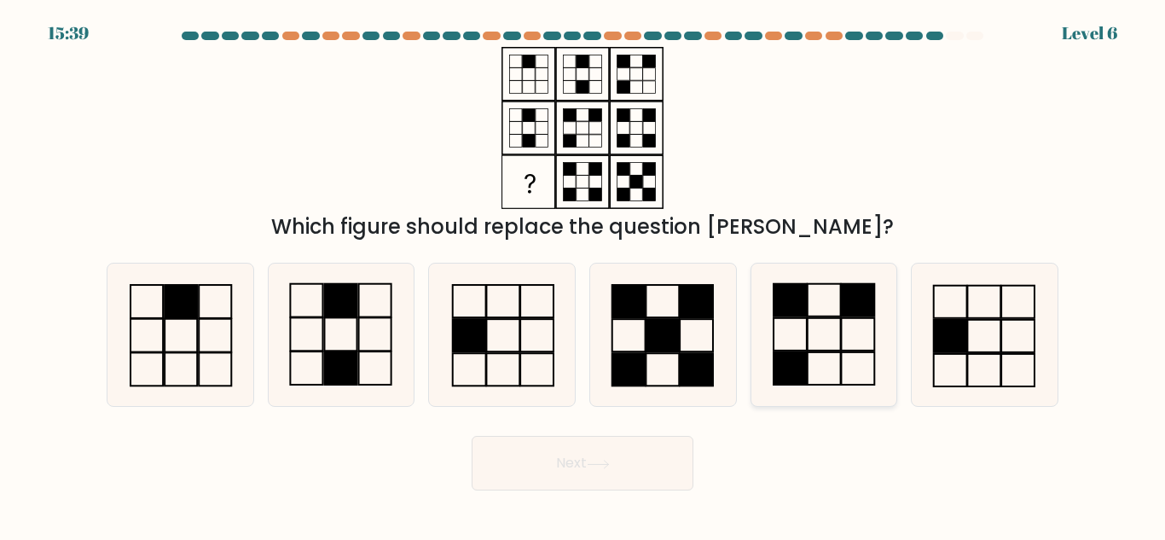
click at [824, 297] on icon at bounding box center [823, 335] width 142 height 142
click at [583, 275] on input "e." at bounding box center [582, 272] width 1 height 4
radio input "true"
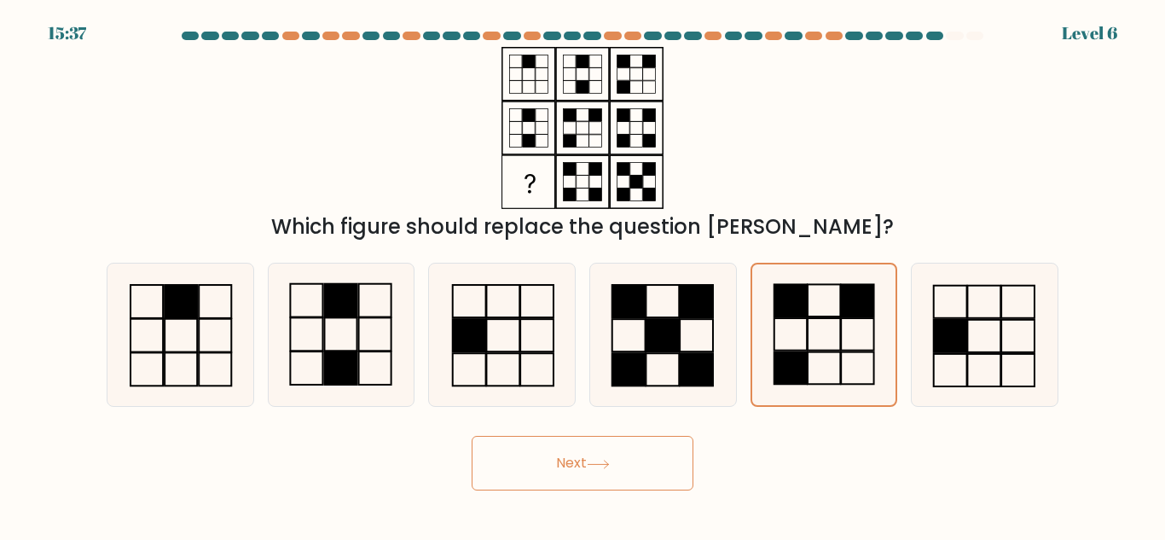
click at [540, 476] on button "Next" at bounding box center [583, 463] width 222 height 55
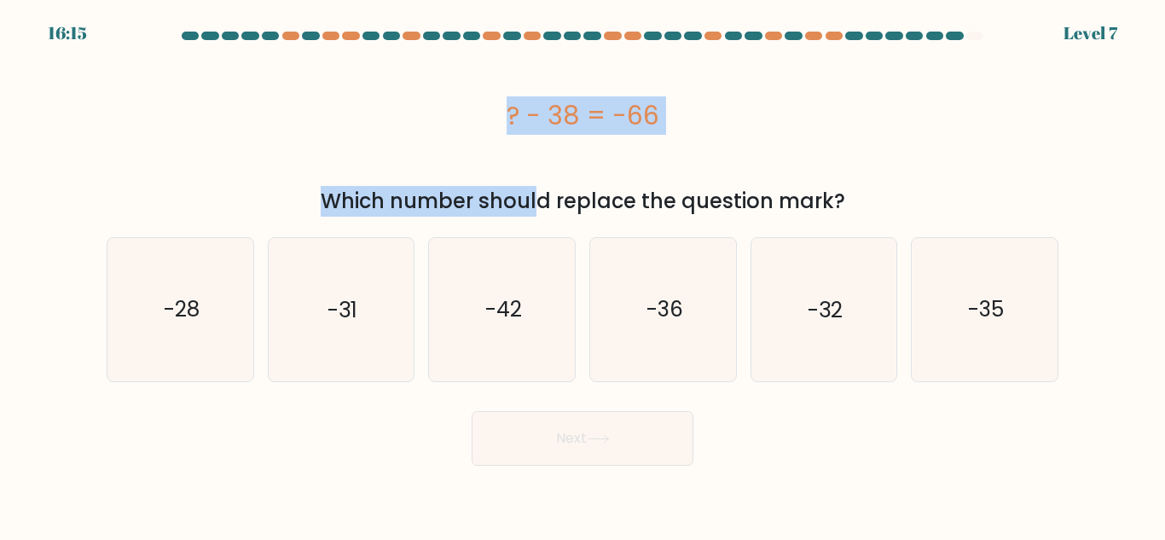
drag, startPoint x: 405, startPoint y: 39, endPoint x: 370, endPoint y: 194, distance: 159.1
click at [370, 194] on form "a." at bounding box center [582, 249] width 1165 height 434
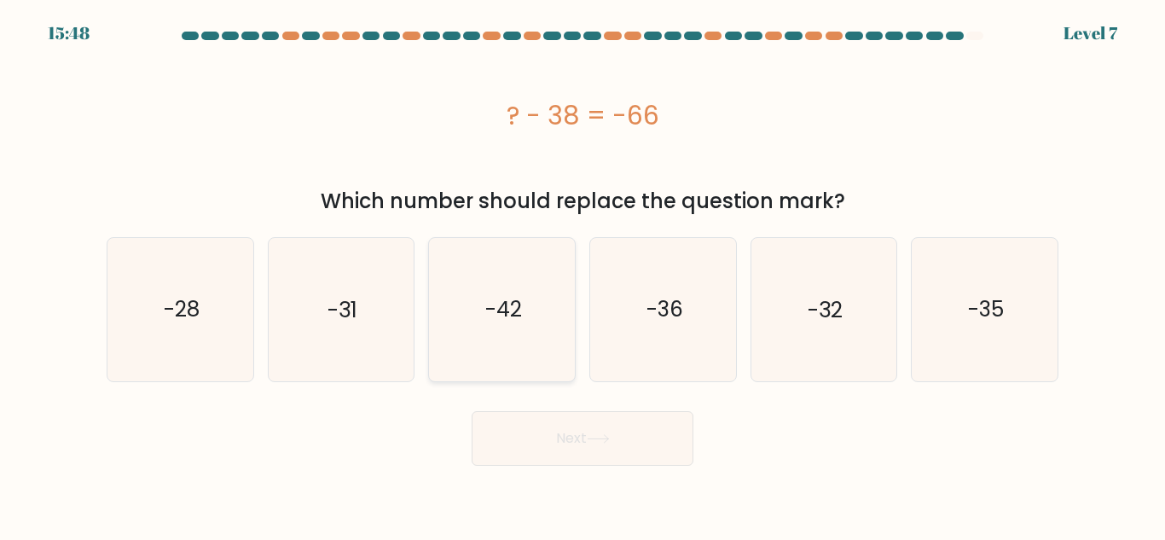
click at [563, 315] on icon "-42" at bounding box center [502, 309] width 142 height 142
click at [582, 275] on input "c. -42" at bounding box center [582, 272] width 1 height 4
radio input "true"
click at [565, 420] on button "Next" at bounding box center [583, 438] width 222 height 55
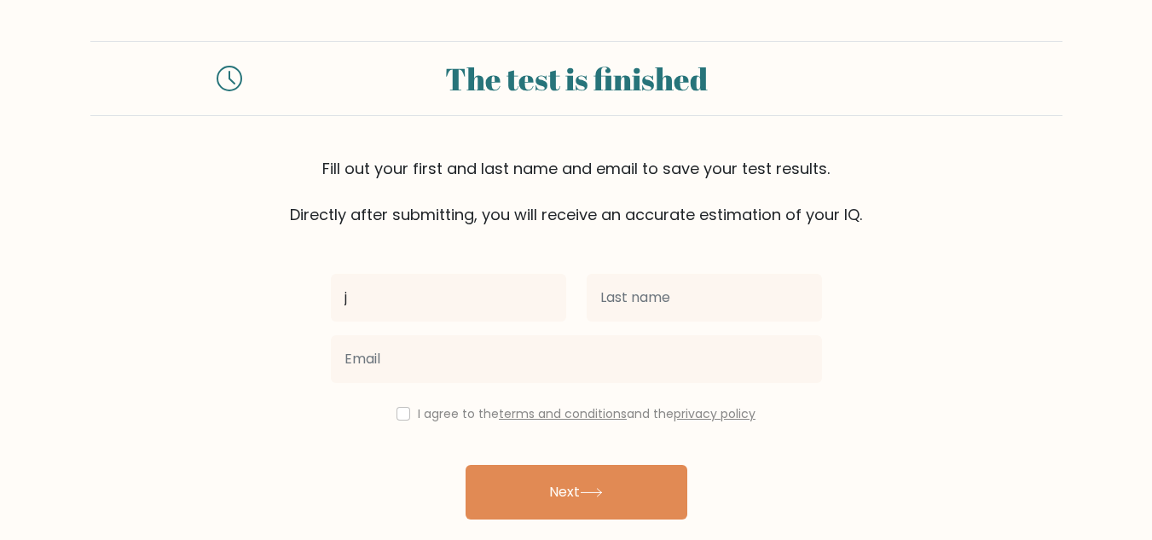
type input "[PERSON_NAME]"
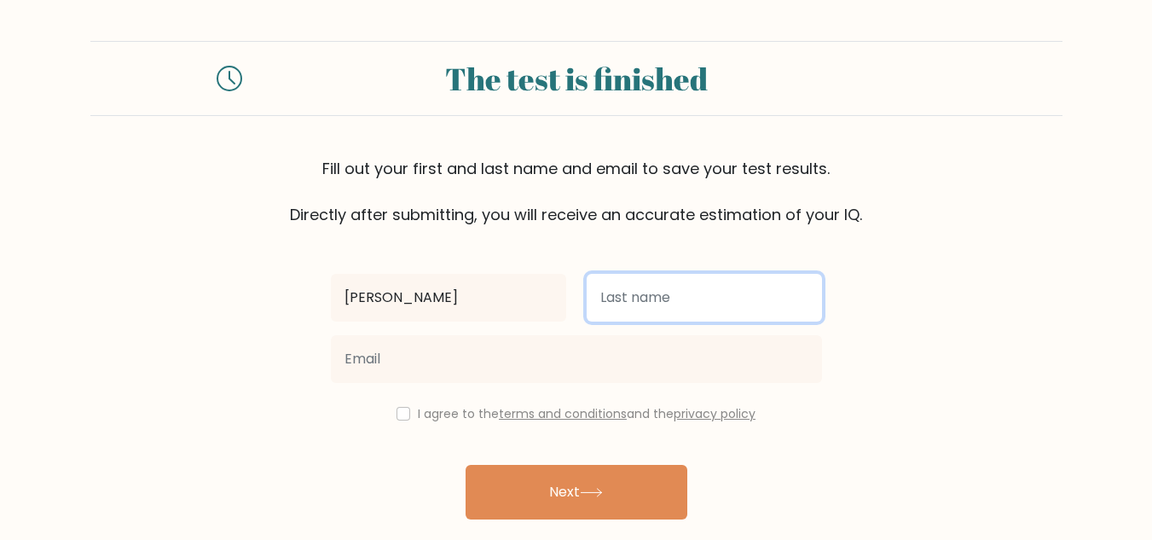
click at [629, 300] on input "text" at bounding box center [704, 298] width 235 height 48
type input "Rambarran"
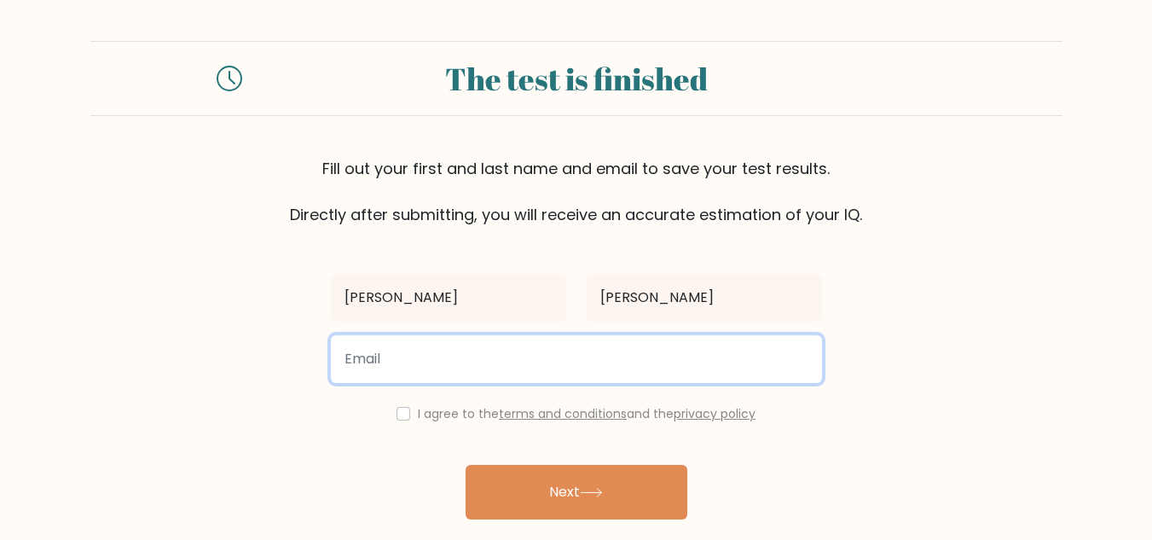
click at [606, 359] on input "email" at bounding box center [576, 359] width 491 height 48
type input "joelrambarran27@gmail.com"
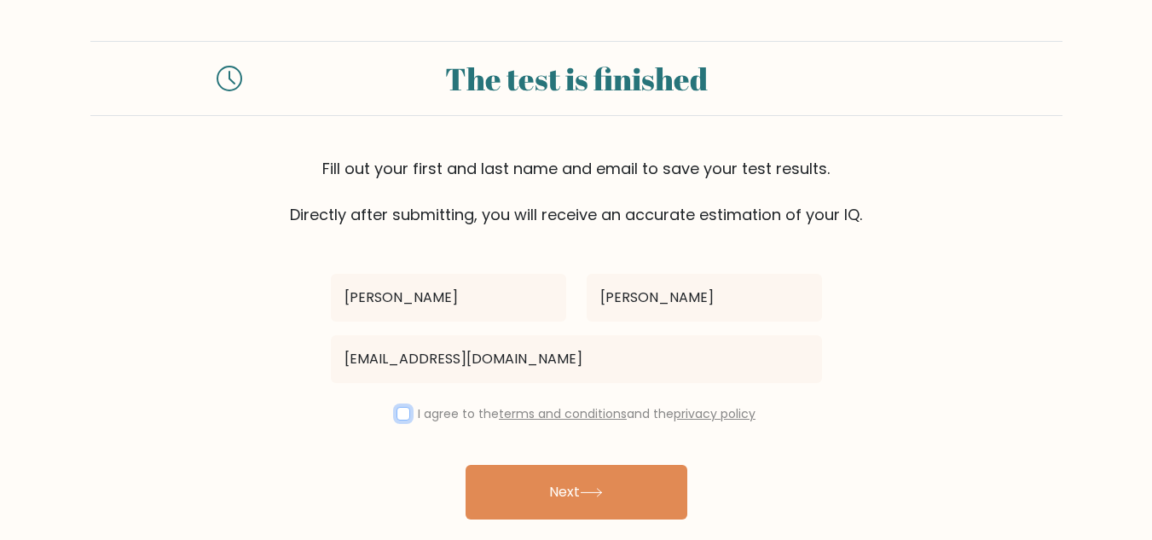
click at [399, 410] on input "checkbox" at bounding box center [404, 414] width 14 height 14
checkbox input "true"
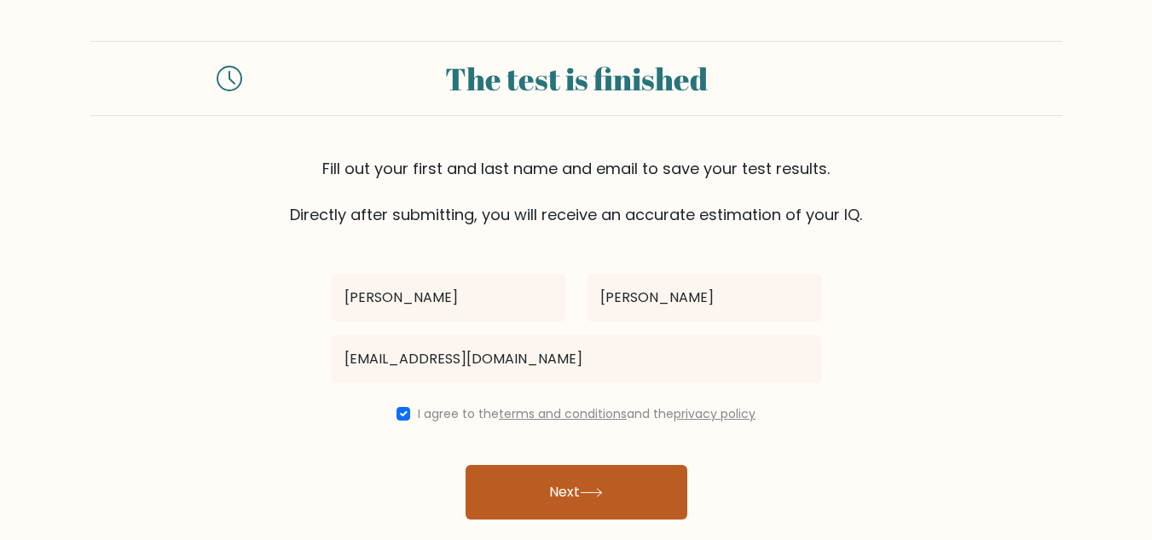
click at [516, 475] on button "Next" at bounding box center [577, 492] width 222 height 55
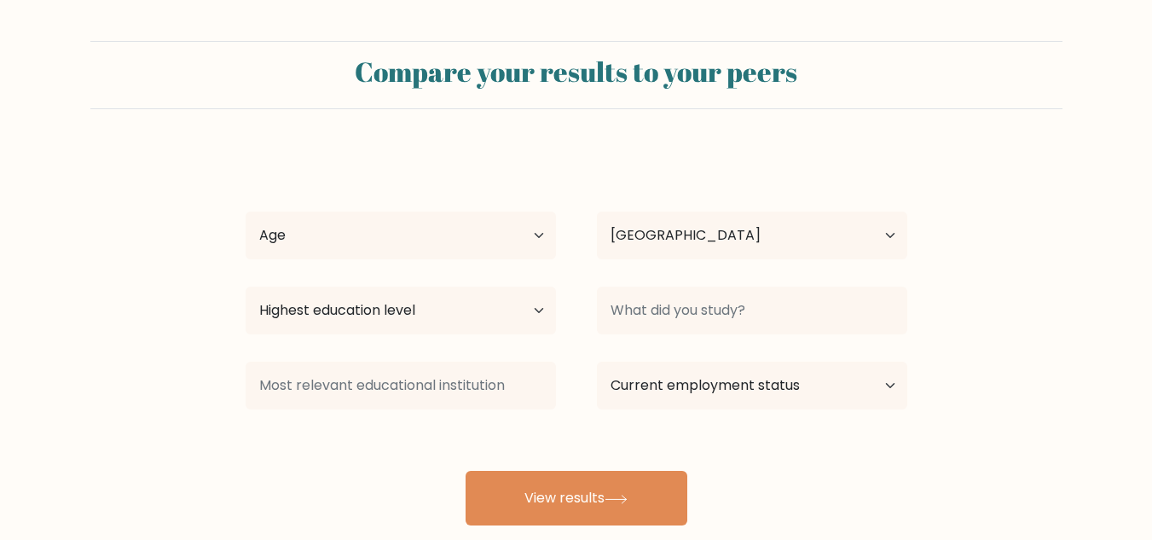
select select "ZA"
click at [535, 229] on select "Age Under 18 years old 18-24 years old 25-34 years old 35-44 years old 45-54 ye…" at bounding box center [401, 236] width 310 height 48
select select "25_34"
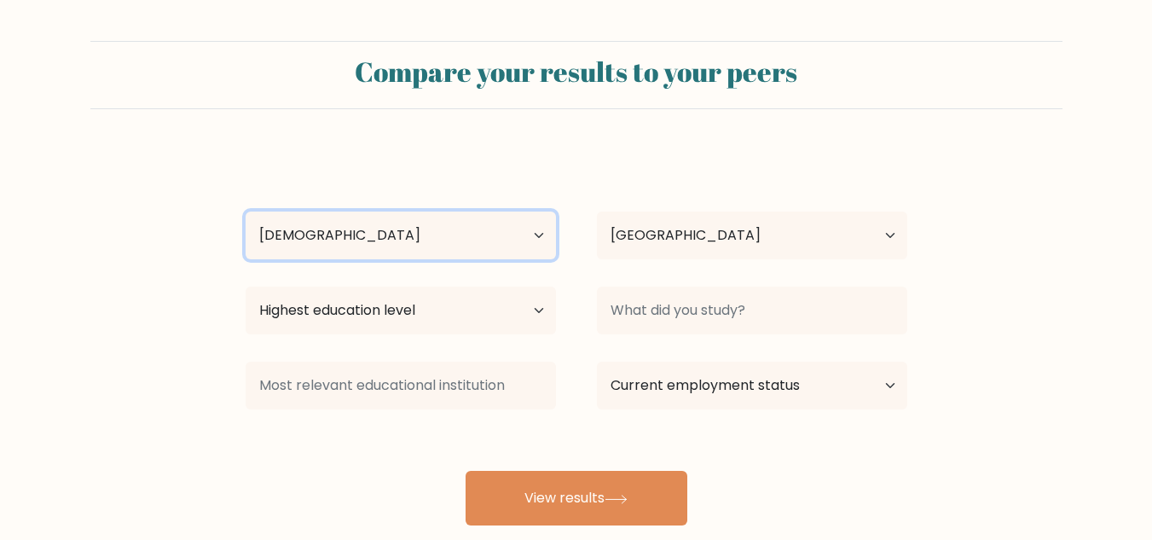
click at [246, 212] on select "Age Under 18 years old 18-24 years old 25-34 years old 35-44 years old 45-54 ye…" at bounding box center [401, 236] width 310 height 48
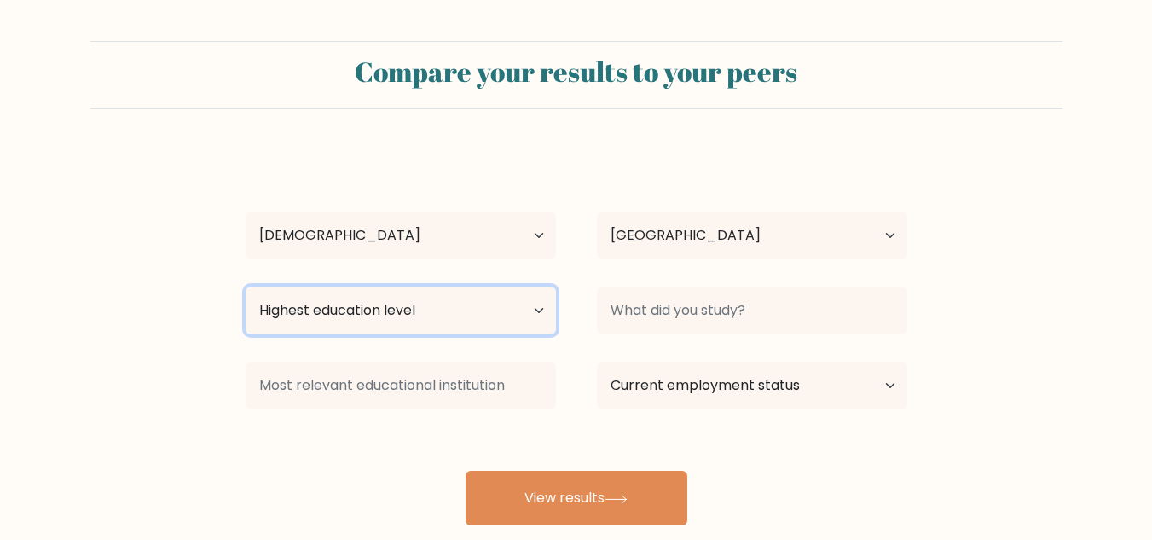
click at [513, 304] on select "Highest education level No schooling Primary Lower Secondary Upper Secondary Oc…" at bounding box center [401, 311] width 310 height 48
click at [246, 287] on select "Highest education level No schooling Primary Lower Secondary Upper Secondary Oc…" at bounding box center [401, 311] width 310 height 48
click at [536, 312] on select "Highest education level No schooling Primary Lower Secondary Upper Secondary Oc…" at bounding box center [401, 311] width 310 height 48
select select "lower_secondary"
click at [246, 287] on select "Highest education level No schooling Primary Lower Secondary Upper Secondary Oc…" at bounding box center [401, 311] width 310 height 48
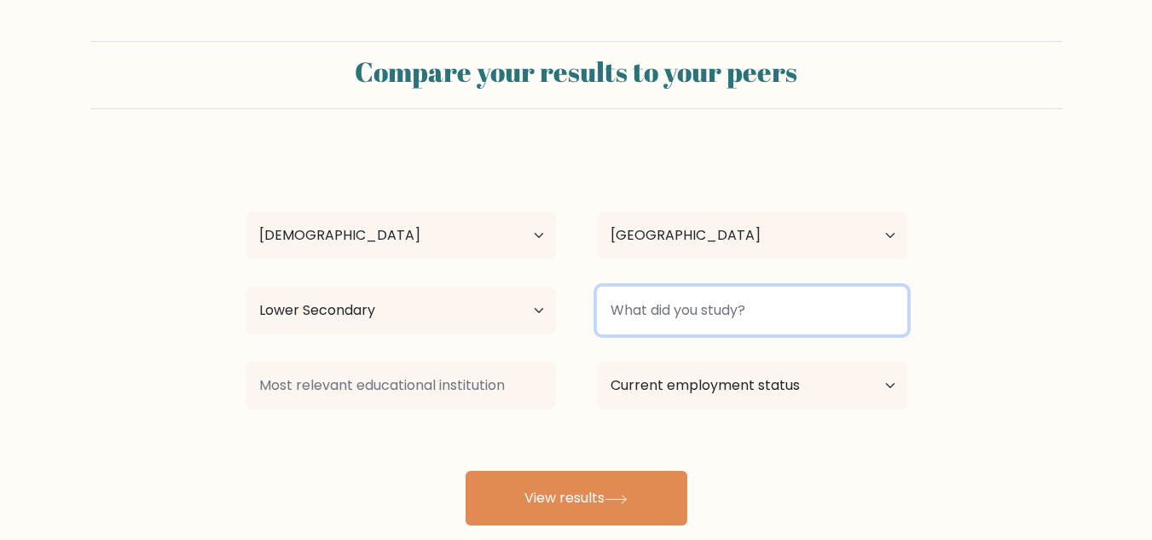
click at [662, 310] on input at bounding box center [752, 311] width 310 height 48
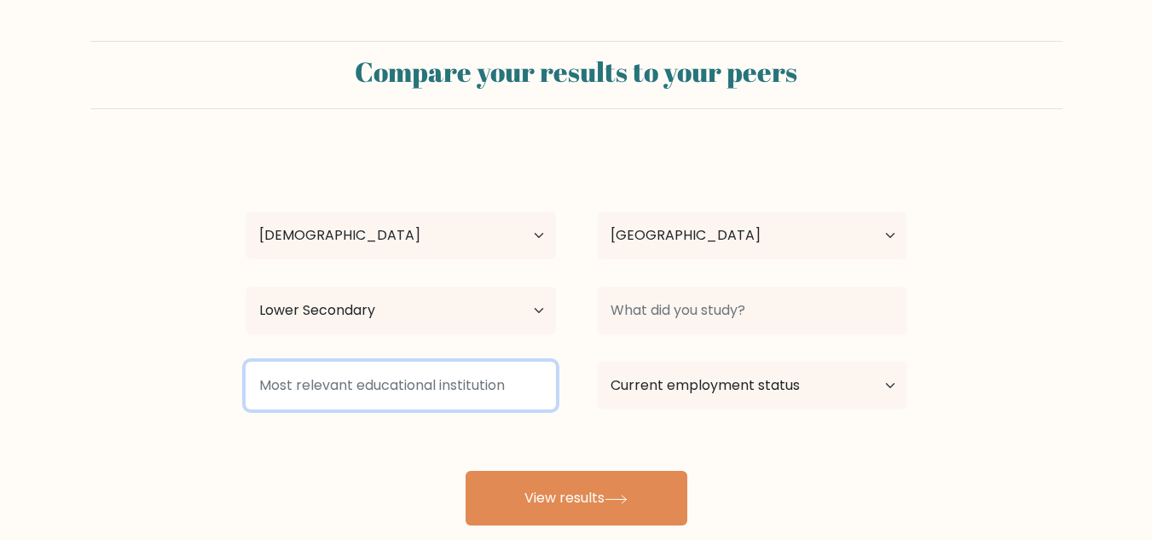
drag, startPoint x: 466, startPoint y: 398, endPoint x: 664, endPoint y: 455, distance: 206.5
click at [664, 455] on div "Joel Lee Rambarran Age Under 18 years old 18-24 years old 25-34 years old 35-44…" at bounding box center [576, 337] width 682 height 375
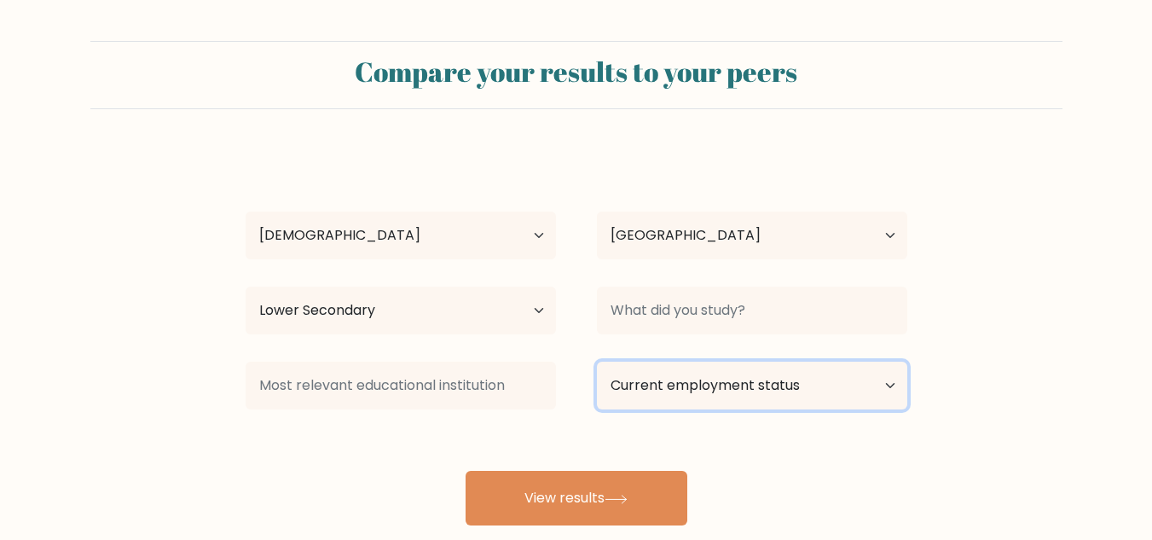
click at [685, 385] on select "Current employment status Employed Student Retired Other / prefer not to answer" at bounding box center [752, 386] width 310 height 48
select select "other"
click at [597, 362] on select "Current employment status Employed Student Retired Other / prefer not to answer" at bounding box center [752, 386] width 310 height 48
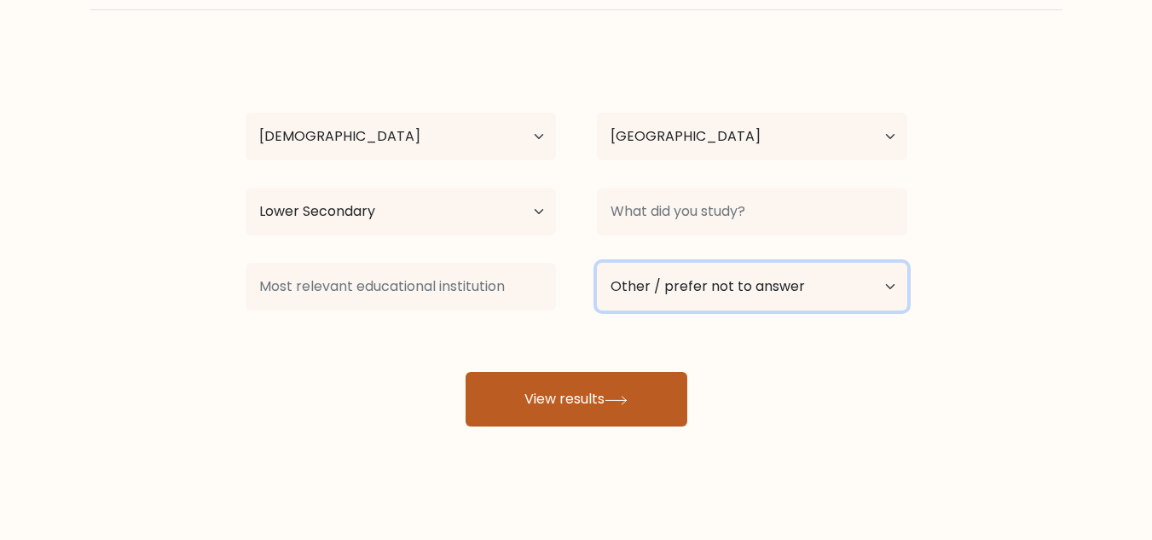
scroll to position [107, 0]
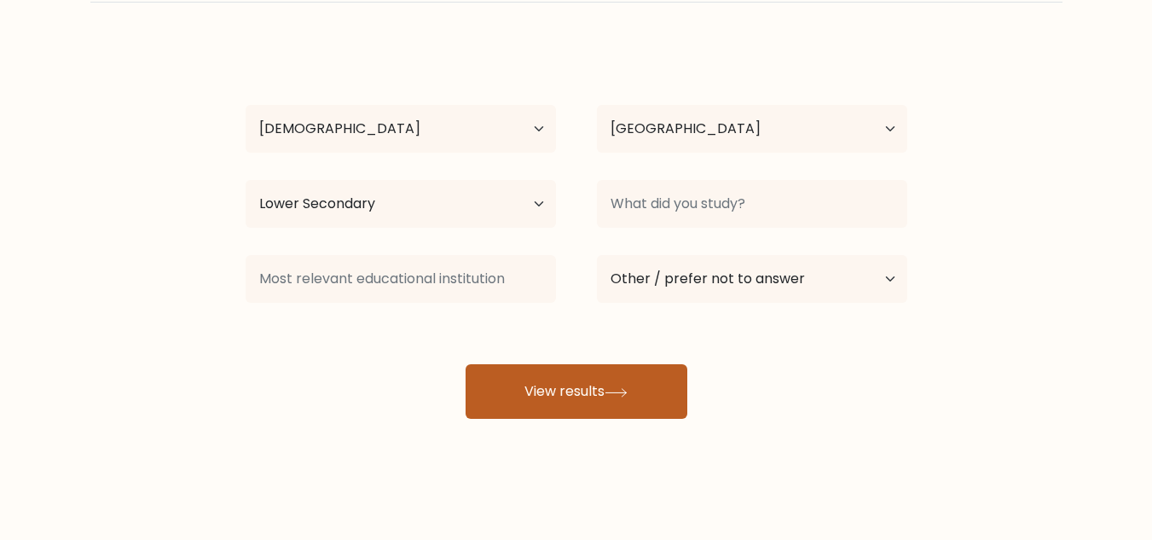
click at [560, 385] on button "View results" at bounding box center [577, 391] width 222 height 55
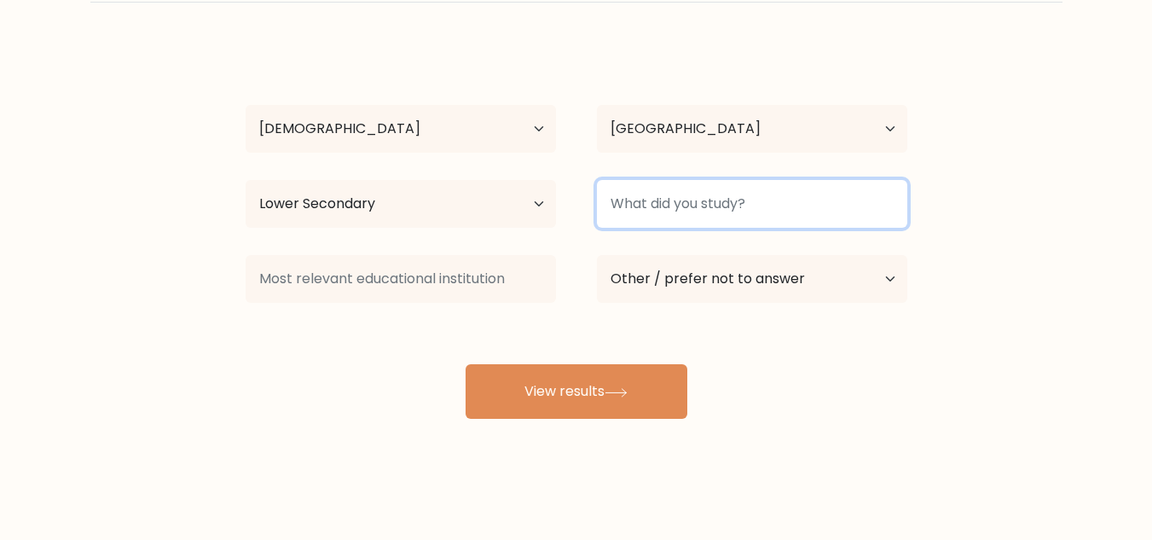
click at [642, 206] on input at bounding box center [752, 204] width 310 height 48
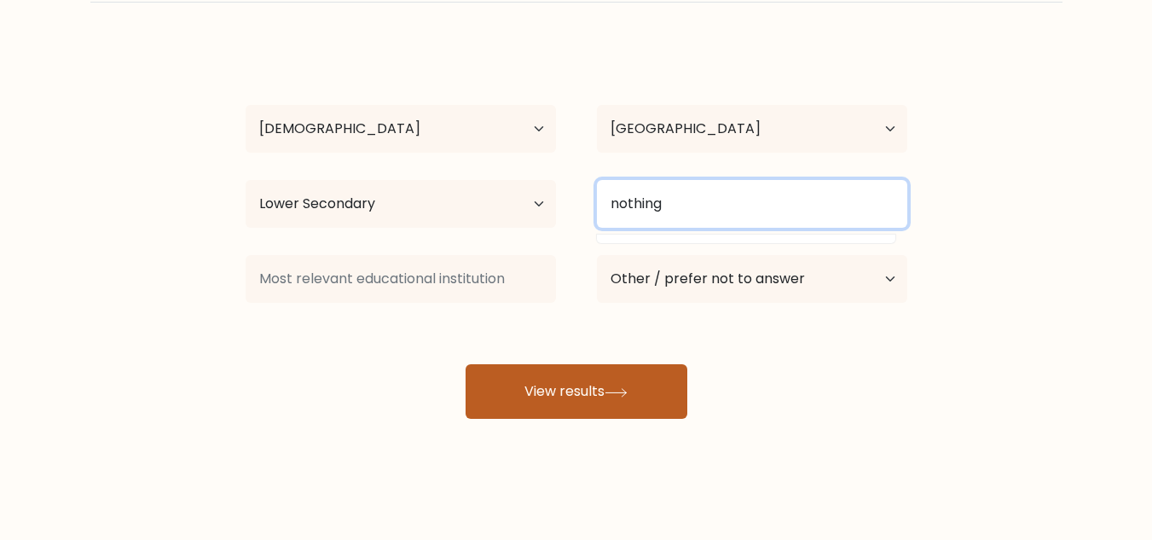
type input "nothing"
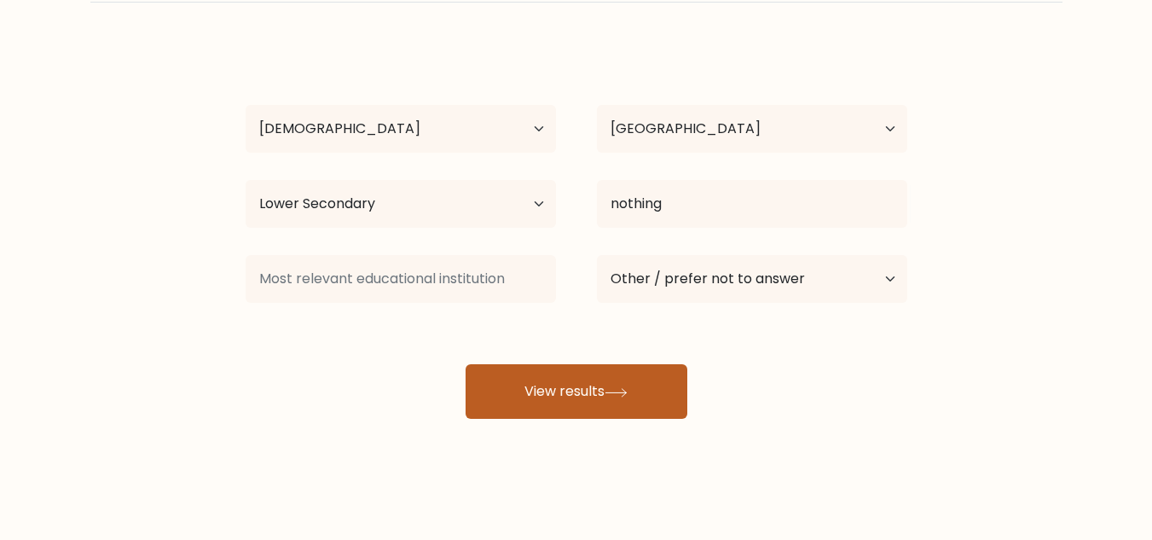
click at [577, 393] on button "View results" at bounding box center [577, 391] width 222 height 55
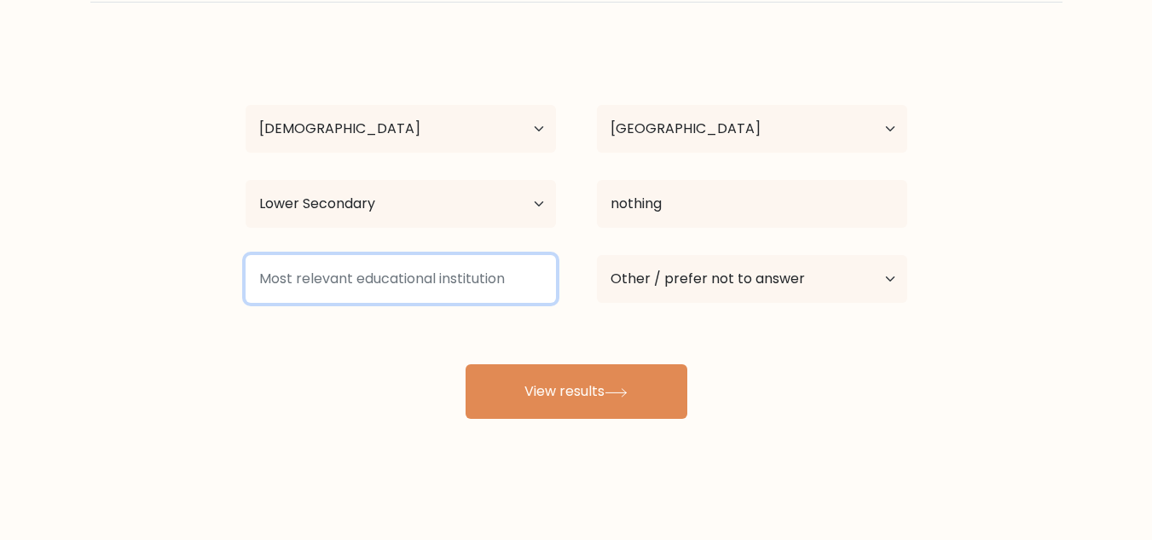
click at [489, 288] on input at bounding box center [401, 279] width 310 height 48
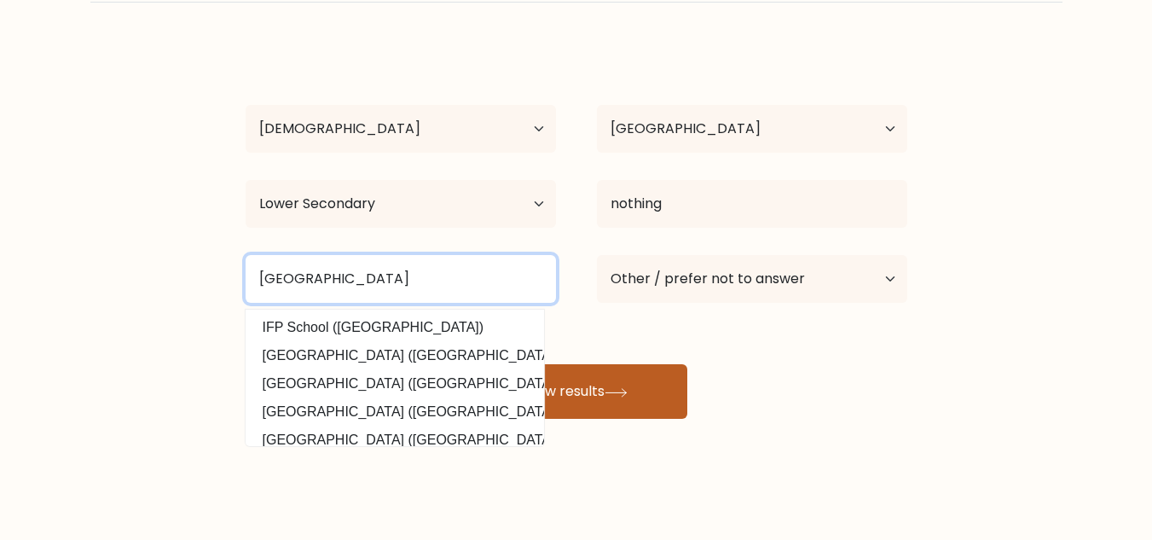
type input "phoenix secondary school"
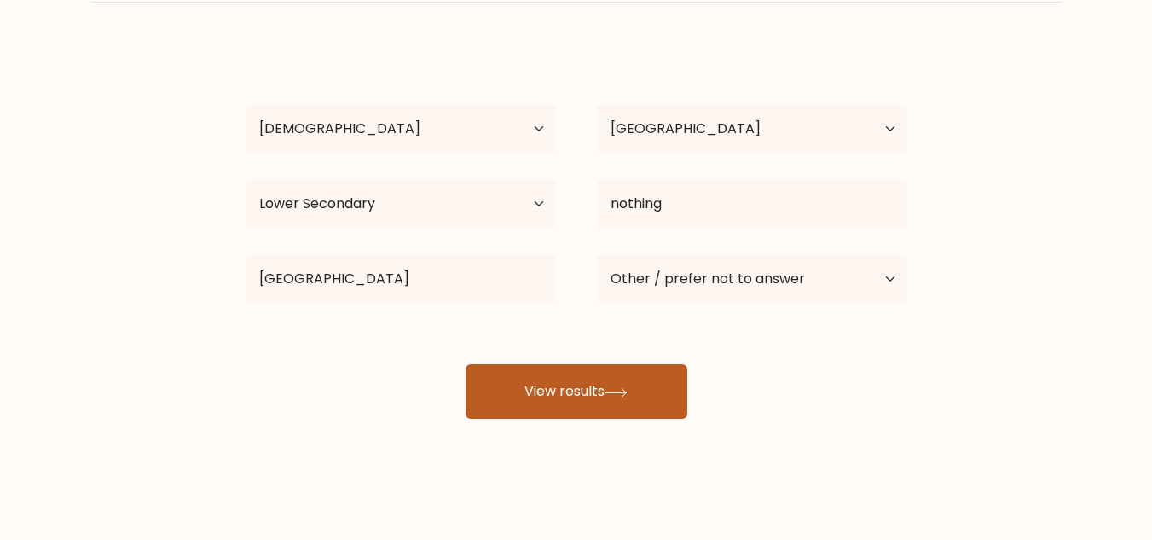
click at [600, 376] on button "View results" at bounding box center [577, 391] width 222 height 55
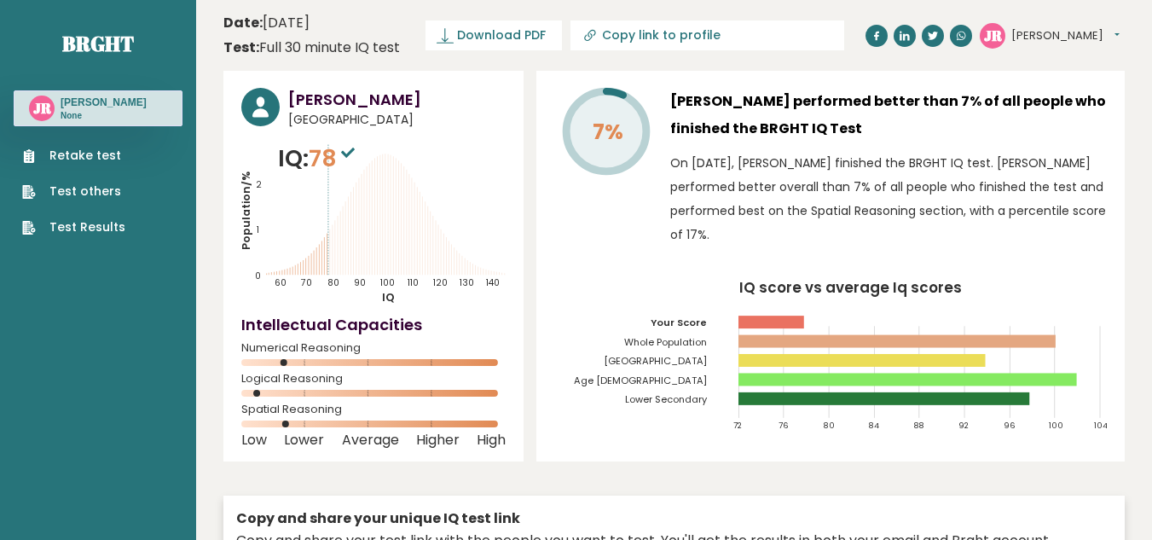
click at [94, 236] on link "Test Results" at bounding box center [73, 227] width 103 height 18
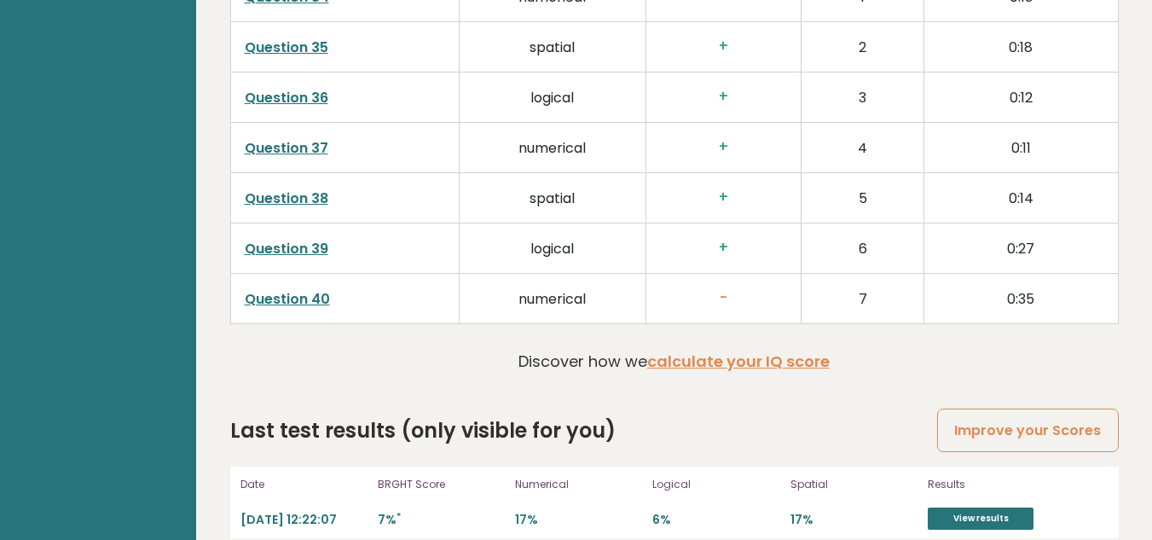
scroll to position [4397, 0]
click at [935, 507] on link "View results" at bounding box center [981, 518] width 106 height 22
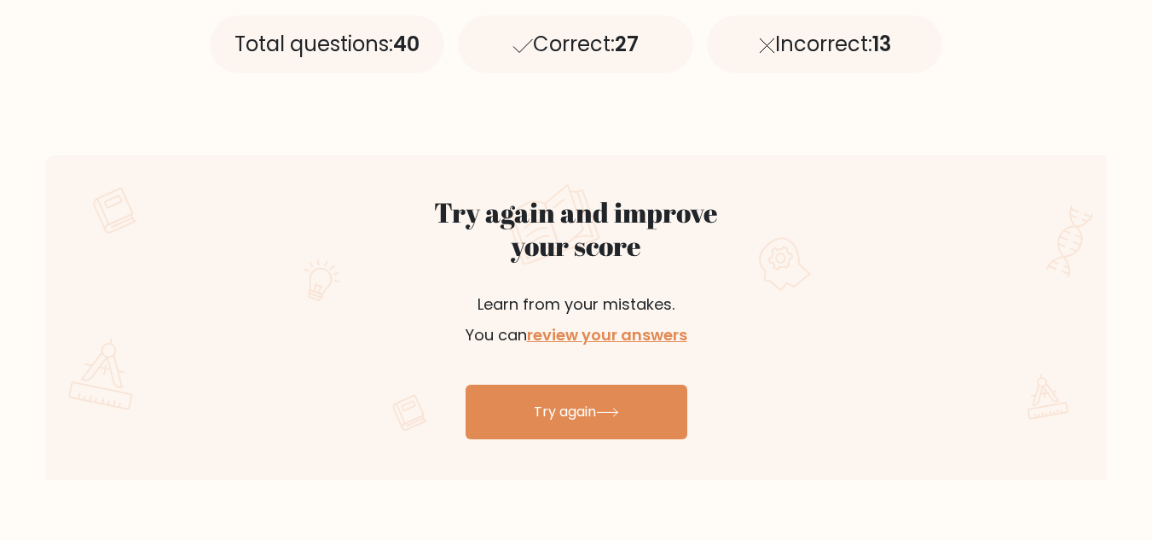
scroll to position [821, 0]
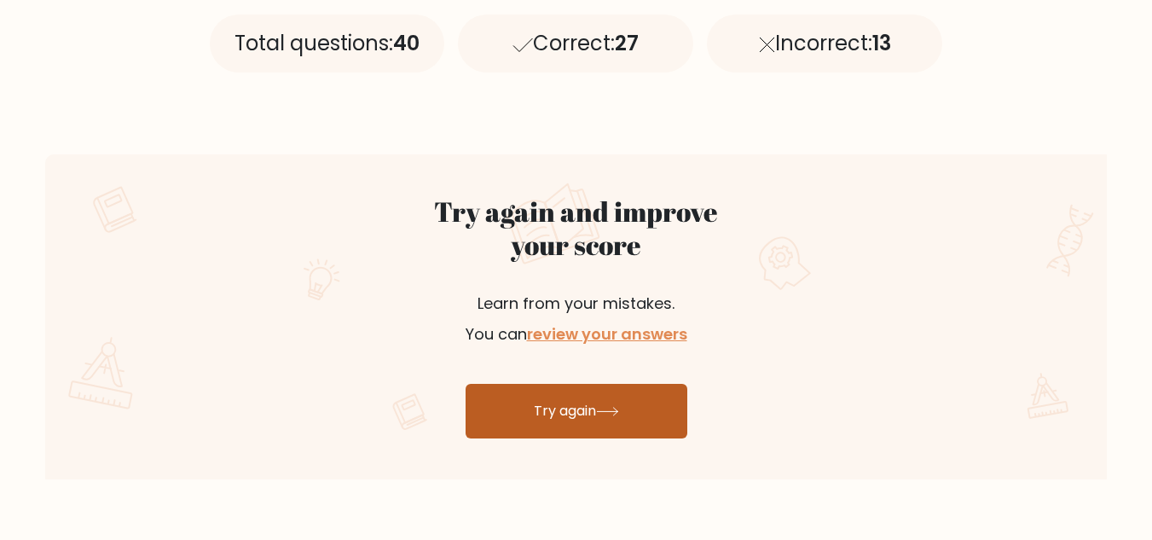
click at [569, 434] on link "Try again" at bounding box center [577, 411] width 222 height 55
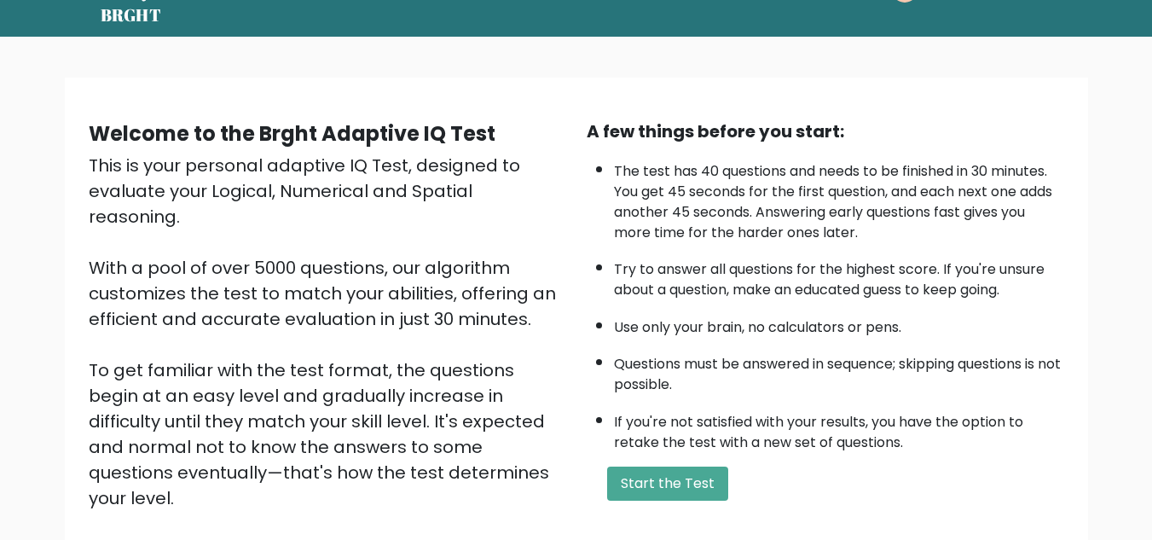
scroll to position [79, 0]
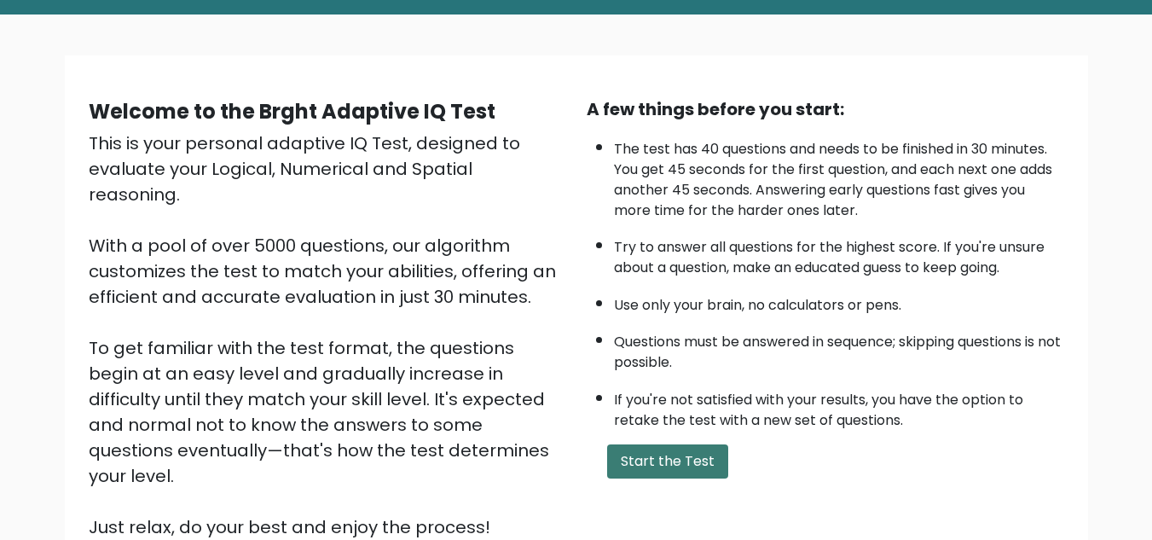
click at [657, 463] on button "Start the Test" at bounding box center [667, 461] width 121 height 34
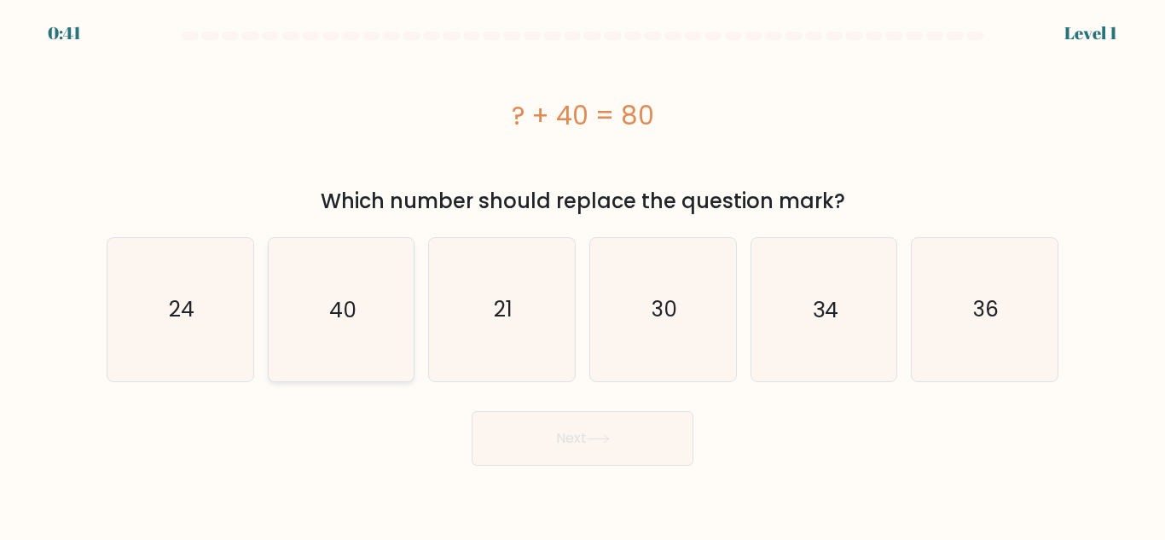
click at [329, 297] on text "40" at bounding box center [342, 309] width 27 height 30
click at [582, 275] on input "b. 40" at bounding box center [582, 272] width 1 height 4
radio input "true"
click at [565, 441] on button "Next" at bounding box center [583, 438] width 222 height 55
